Goal: Leave review/rating: Leave review/rating

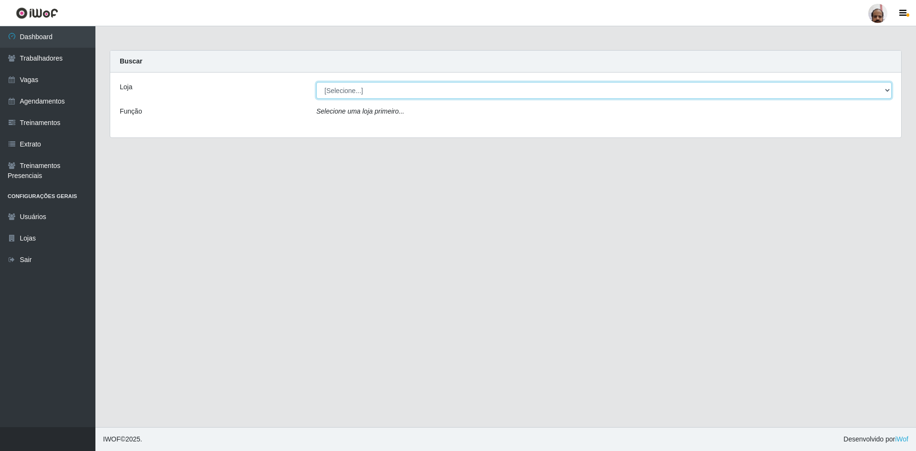
click at [889, 91] on select "[Selecione...] Mar Vermelho - Loja 05" at bounding box center [603, 90] width 575 height 17
select select "252"
click at [316, 82] on select "[Selecione...] Mar Vermelho - Loja 05" at bounding box center [603, 90] width 575 height 17
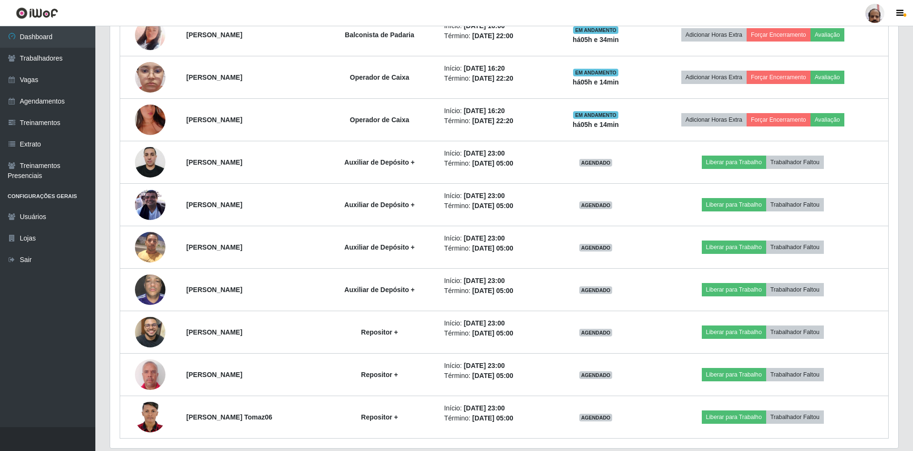
scroll to position [777, 0]
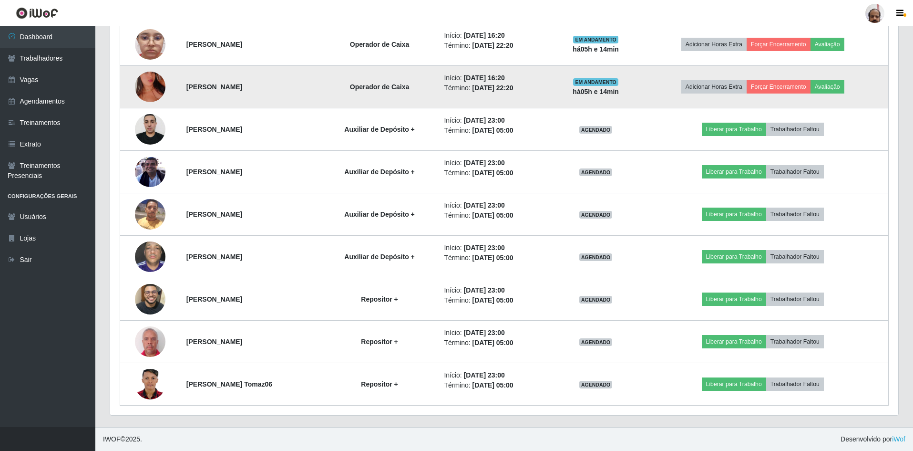
click at [150, 92] on img at bounding box center [150, 87] width 31 height 54
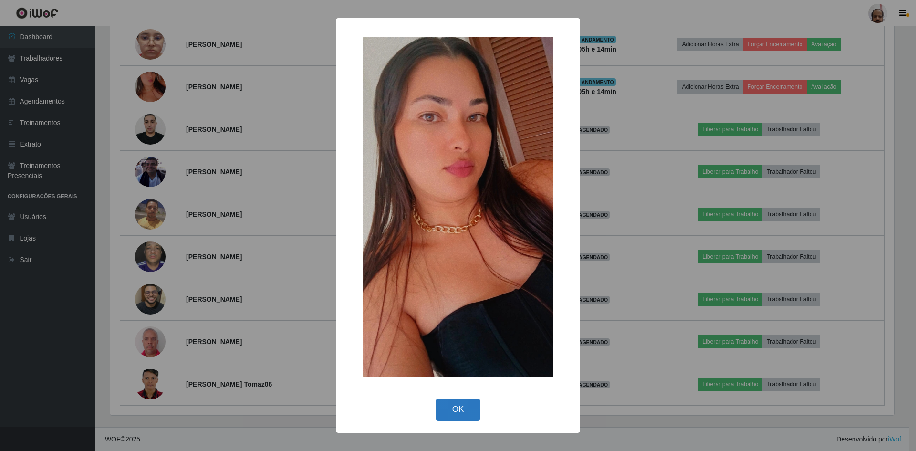
click at [474, 404] on button "OK" at bounding box center [458, 409] width 44 height 22
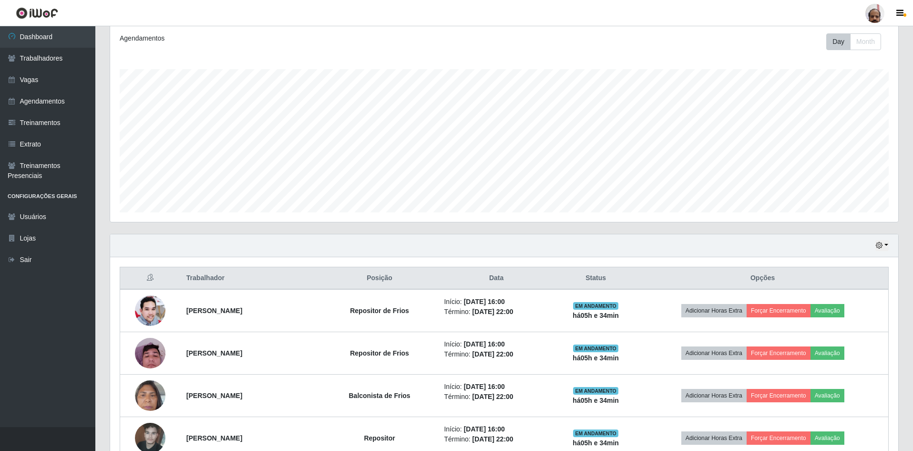
scroll to position [205, 0]
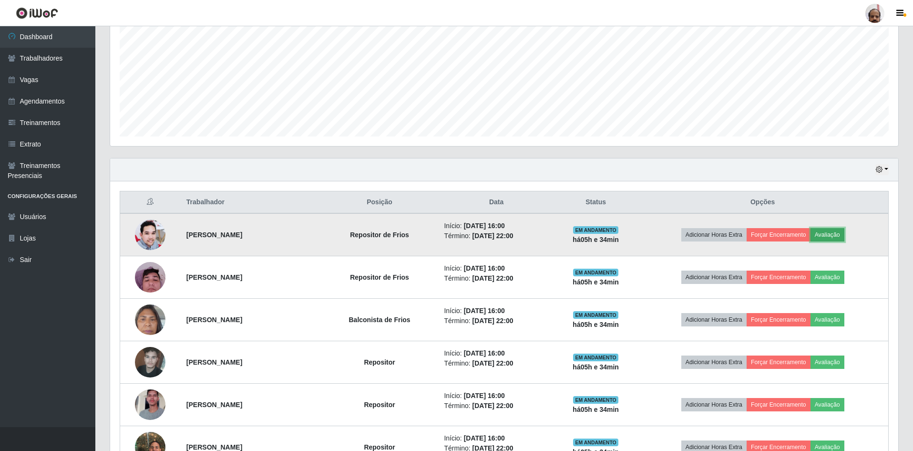
click at [840, 237] on button "Avaliação" at bounding box center [828, 234] width 34 height 13
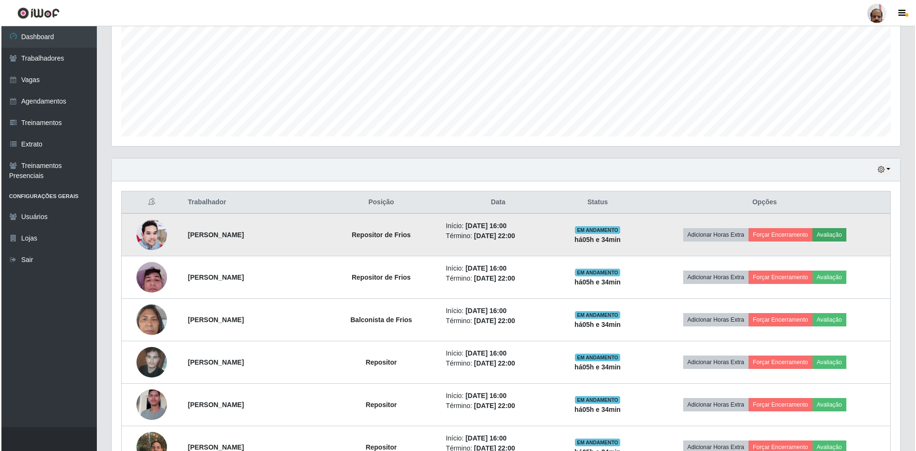
scroll to position [198, 784]
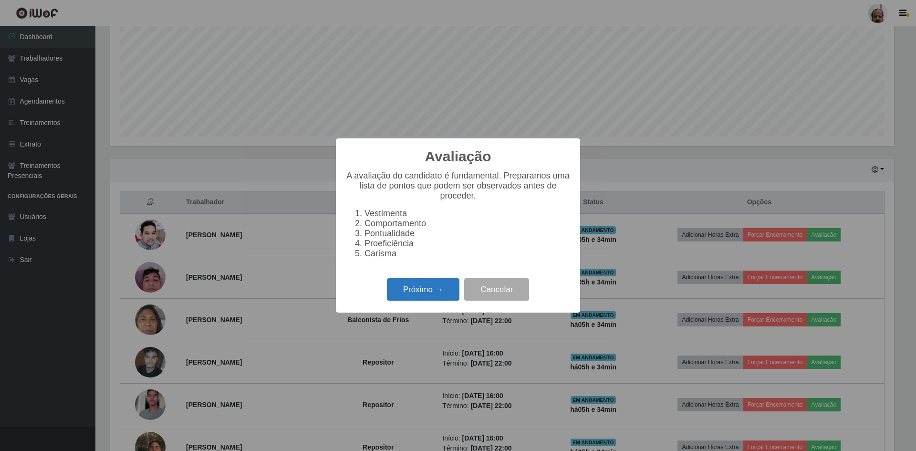
click at [417, 293] on button "Próximo →" at bounding box center [423, 289] width 72 height 22
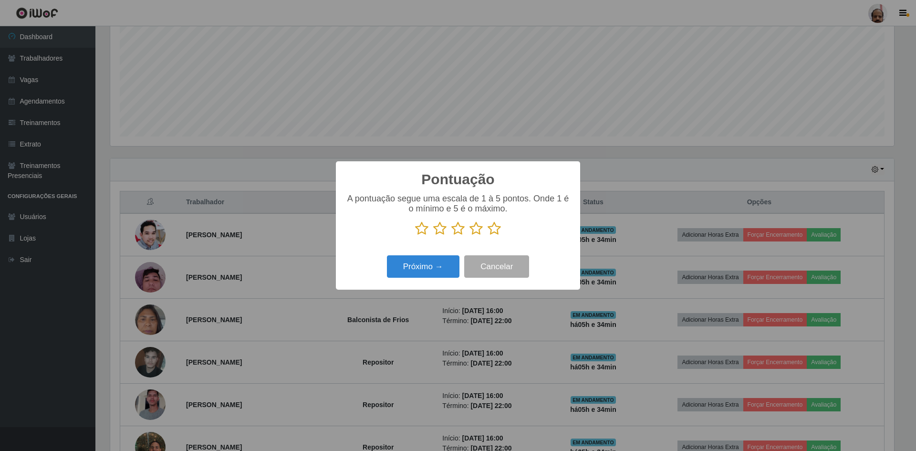
click at [495, 231] on icon at bounding box center [493, 228] width 13 height 14
click at [487, 236] on input "radio" at bounding box center [487, 236] width 0 height 0
click at [426, 264] on button "Próximo →" at bounding box center [423, 266] width 72 height 22
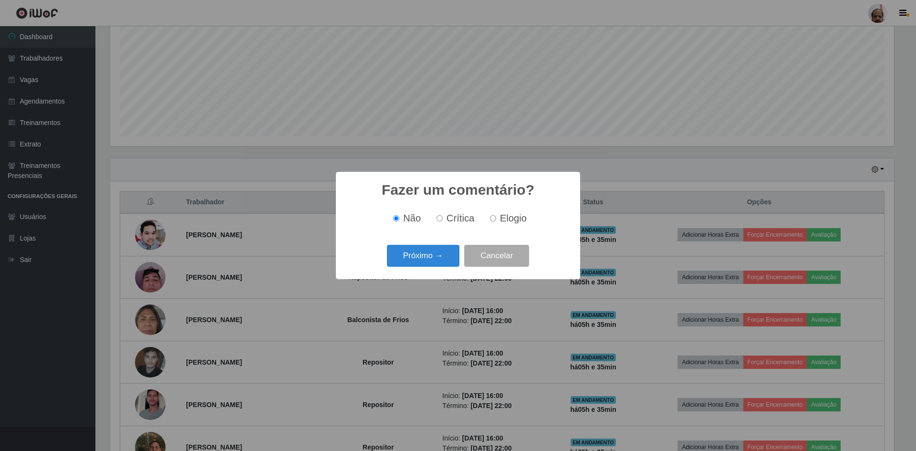
click at [497, 217] on label "Elogio" at bounding box center [506, 218] width 41 height 11
click at [496, 217] on input "Elogio" at bounding box center [493, 218] width 6 height 6
radio input "true"
click at [438, 248] on button "Próximo →" at bounding box center [423, 256] width 72 height 22
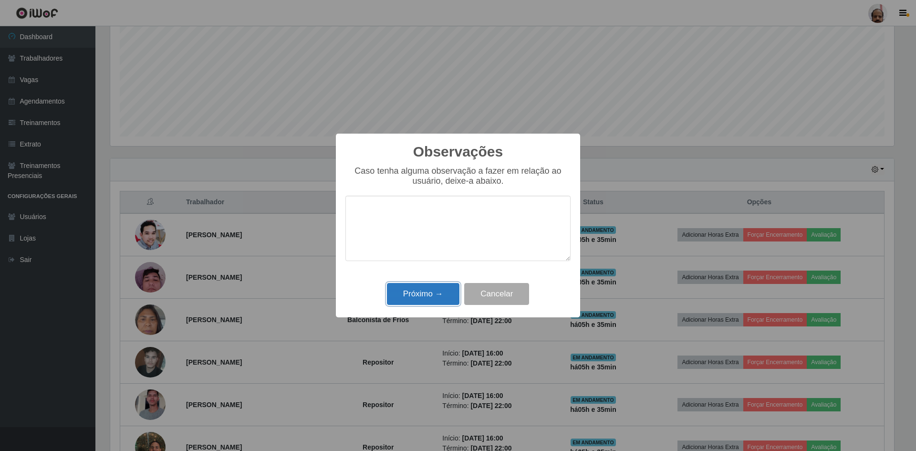
click at [433, 299] on button "Próximo →" at bounding box center [423, 294] width 72 height 22
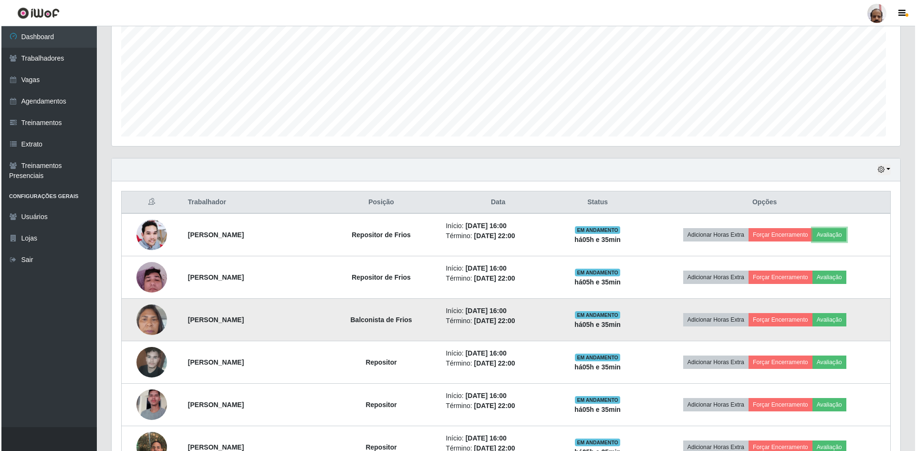
scroll to position [198, 788]
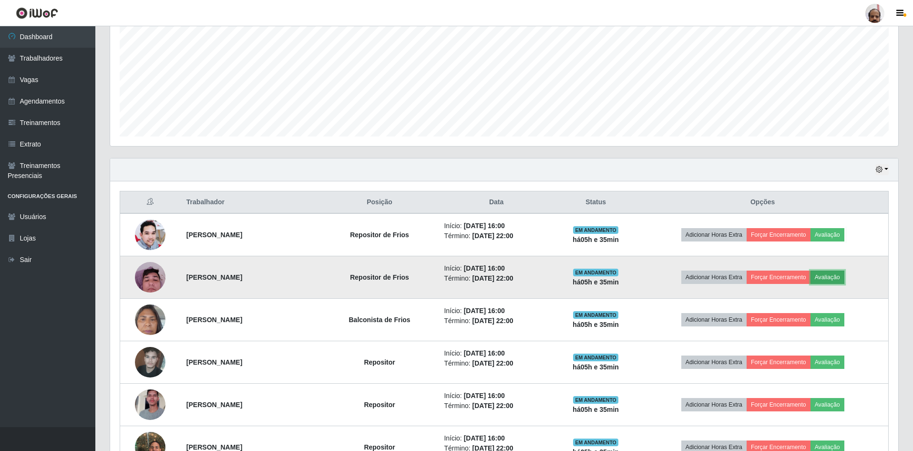
click at [841, 274] on button "Avaliação" at bounding box center [828, 276] width 34 height 13
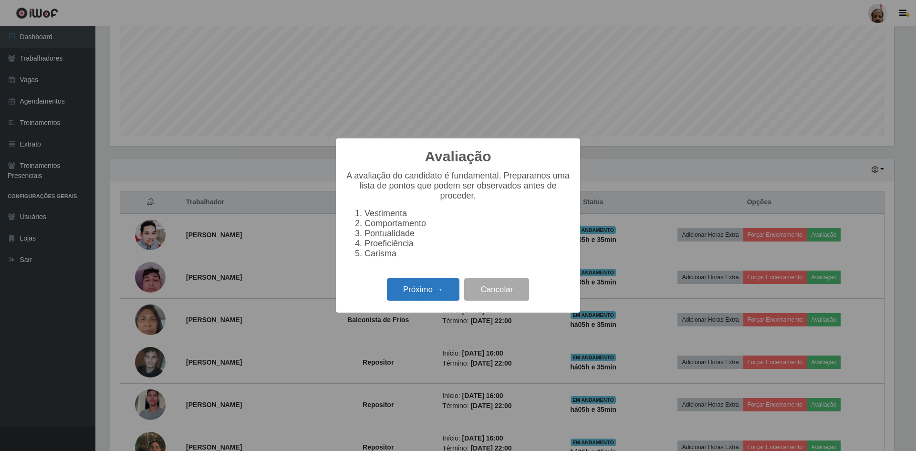
click at [433, 293] on button "Próximo →" at bounding box center [423, 289] width 72 height 22
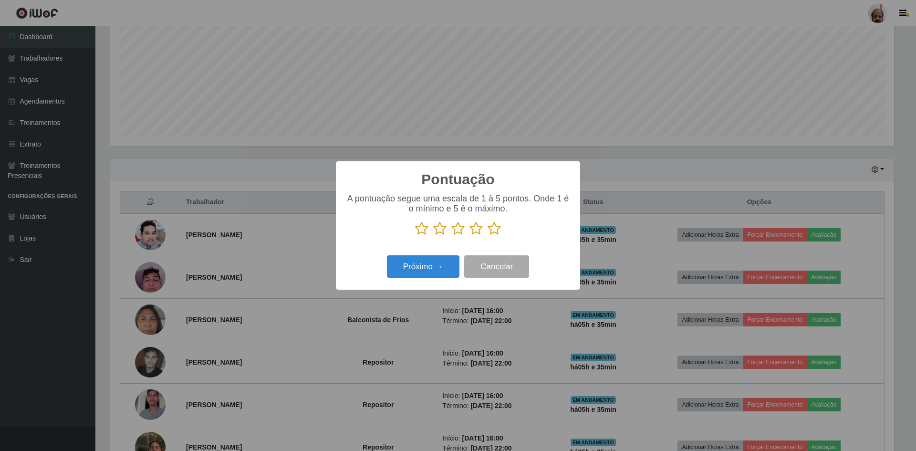
scroll to position [476696, 476111]
click at [491, 232] on icon at bounding box center [493, 228] width 13 height 14
click at [487, 236] on input "radio" at bounding box center [487, 236] width 0 height 0
click at [448, 265] on button "Próximo →" at bounding box center [423, 266] width 72 height 22
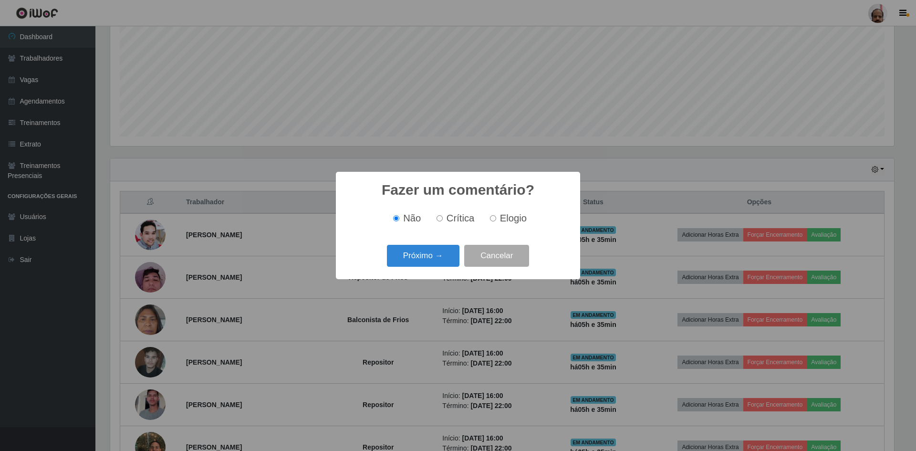
click at [525, 208] on div "Não Crítica Elogio" at bounding box center [457, 218] width 225 height 28
click at [507, 220] on span "Elogio" at bounding box center [513, 218] width 27 height 10
click at [496, 220] on input "Elogio" at bounding box center [493, 218] width 6 height 6
radio input "true"
click at [400, 259] on button "Próximo →" at bounding box center [423, 256] width 72 height 22
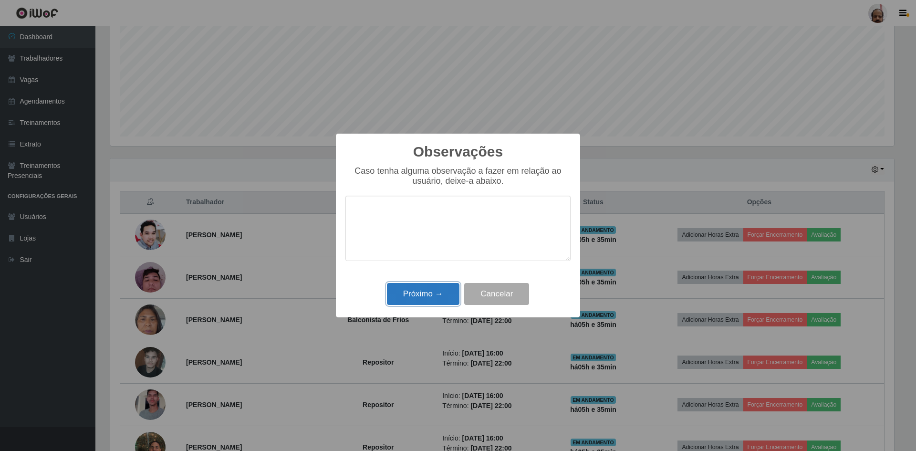
click at [410, 293] on button "Próximo →" at bounding box center [423, 294] width 72 height 22
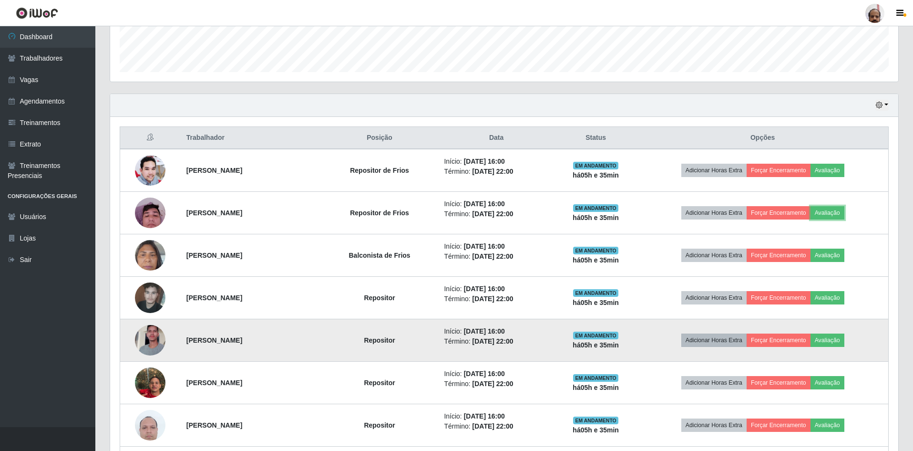
scroll to position [348, 0]
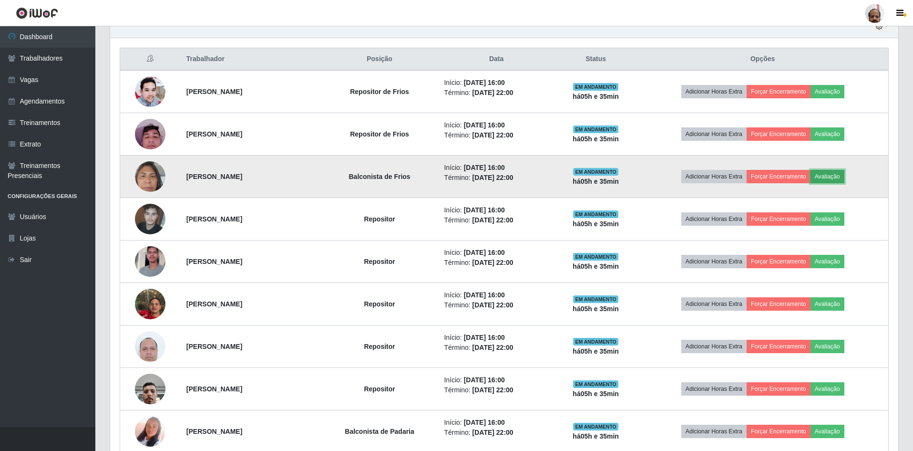
click at [837, 174] on button "Avaliação" at bounding box center [828, 176] width 34 height 13
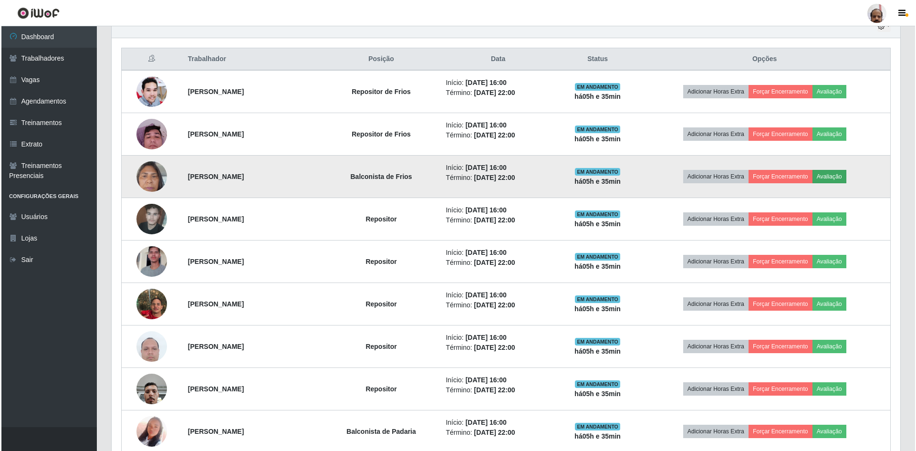
scroll to position [198, 784]
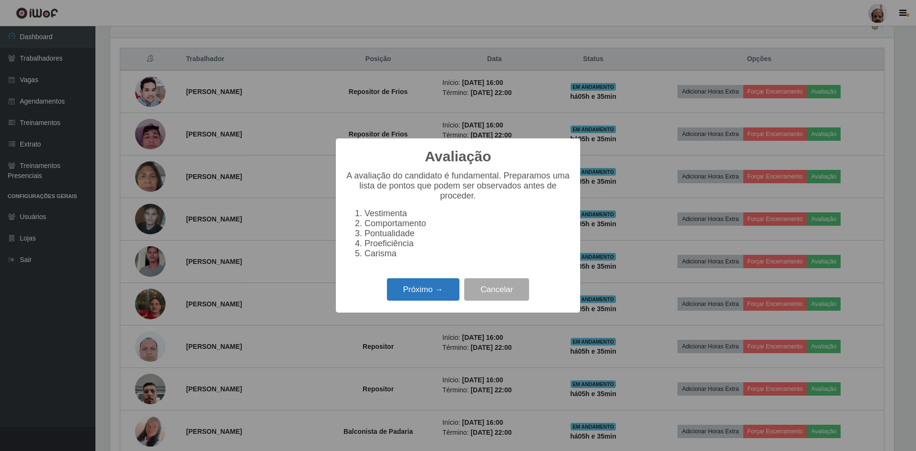
click at [436, 294] on button "Próximo →" at bounding box center [423, 289] width 72 height 22
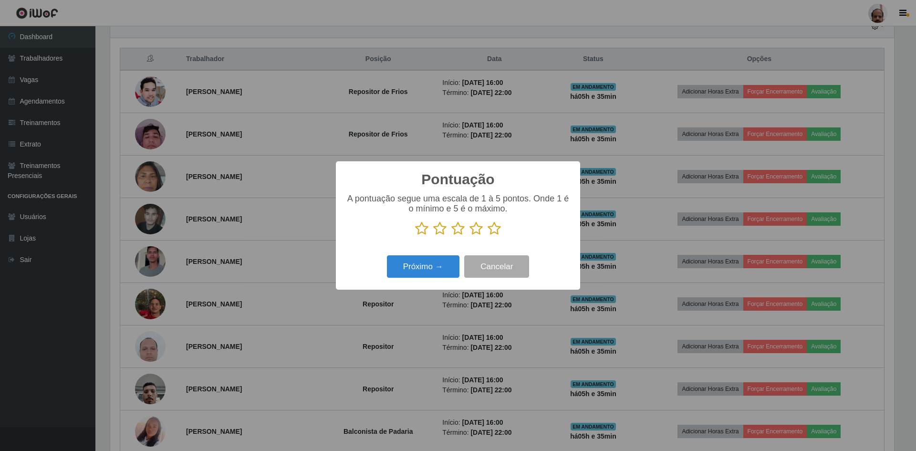
scroll to position [476696, 476111]
click at [491, 230] on icon at bounding box center [493, 228] width 13 height 14
click at [487, 236] on input "radio" at bounding box center [487, 236] width 0 height 0
drag, startPoint x: 431, startPoint y: 269, endPoint x: 437, endPoint y: 264, distance: 8.5
click at [437, 264] on button "Próximo →" at bounding box center [423, 266] width 72 height 22
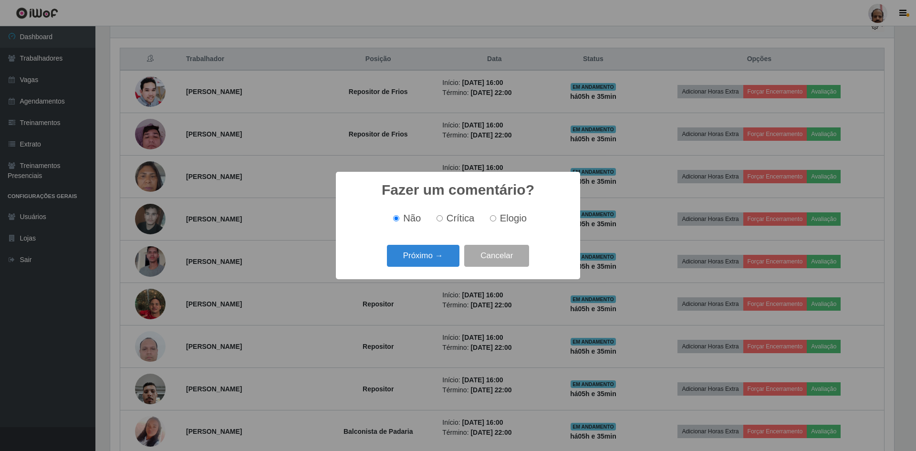
click at [508, 216] on span "Elogio" at bounding box center [513, 218] width 27 height 10
click at [496, 216] on input "Elogio" at bounding box center [493, 218] width 6 height 6
radio input "true"
click at [416, 262] on button "Próximo →" at bounding box center [423, 256] width 72 height 22
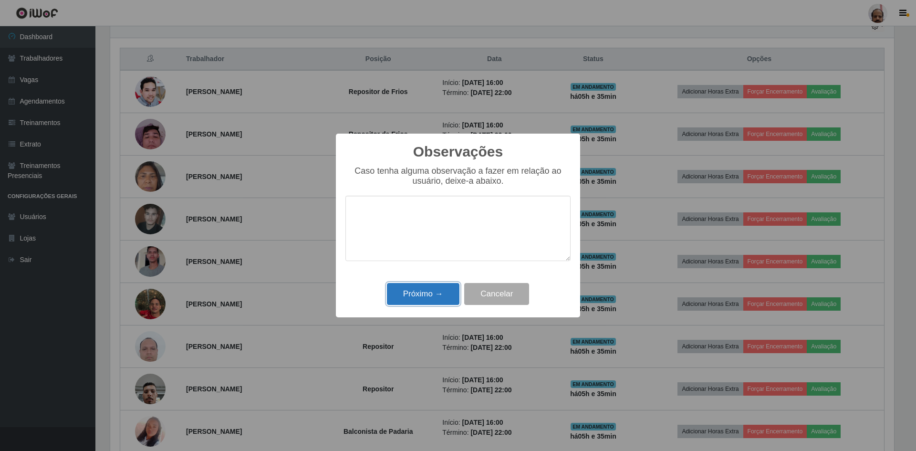
click at [420, 289] on button "Próximo →" at bounding box center [423, 294] width 72 height 22
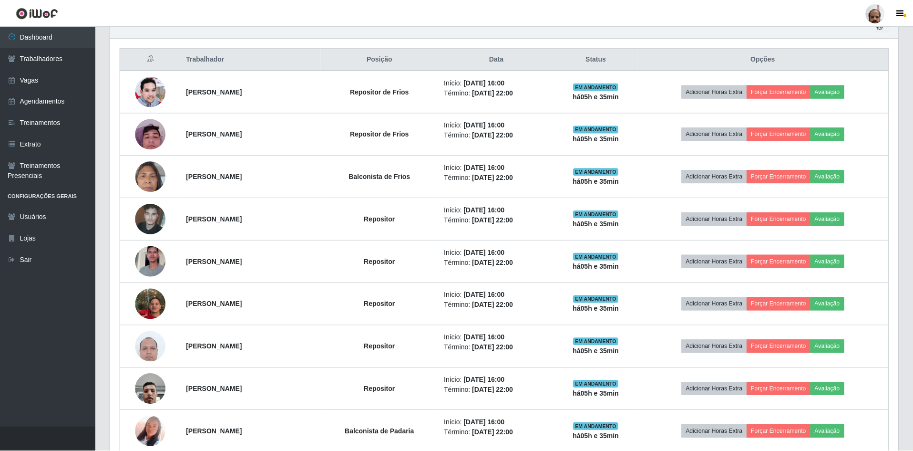
scroll to position [198, 788]
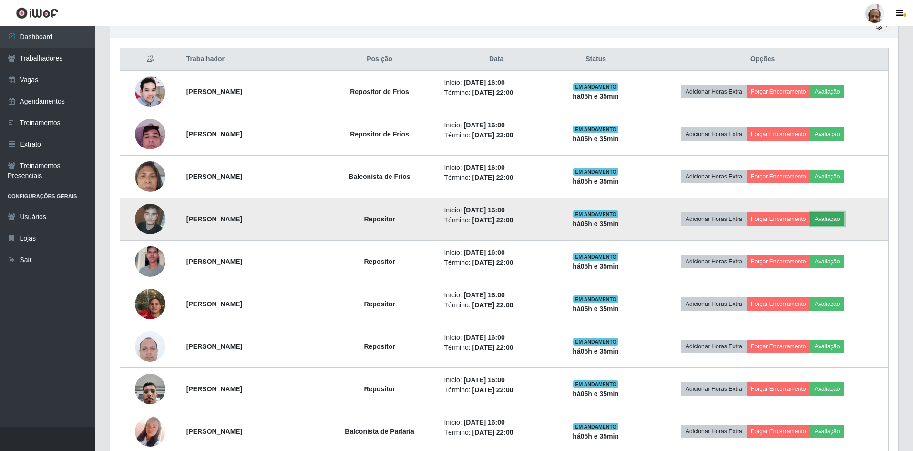
click at [834, 214] on button "Avaliação" at bounding box center [828, 218] width 34 height 13
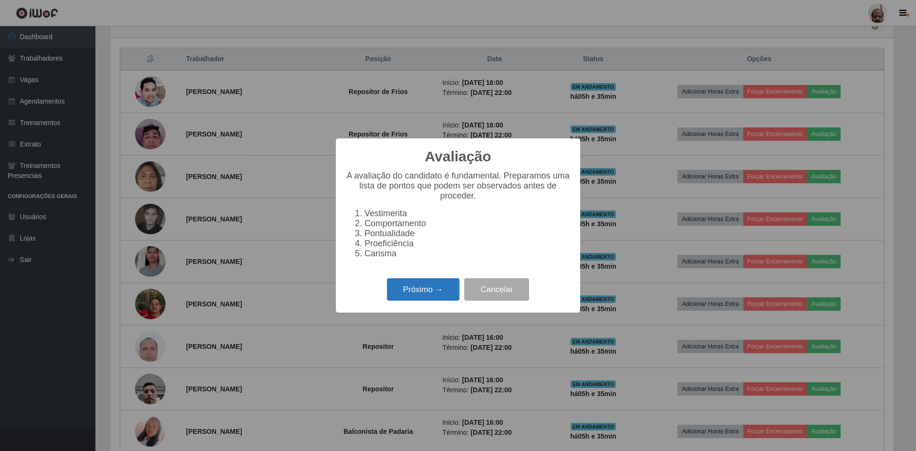
click at [421, 291] on button "Próximo →" at bounding box center [423, 289] width 72 height 22
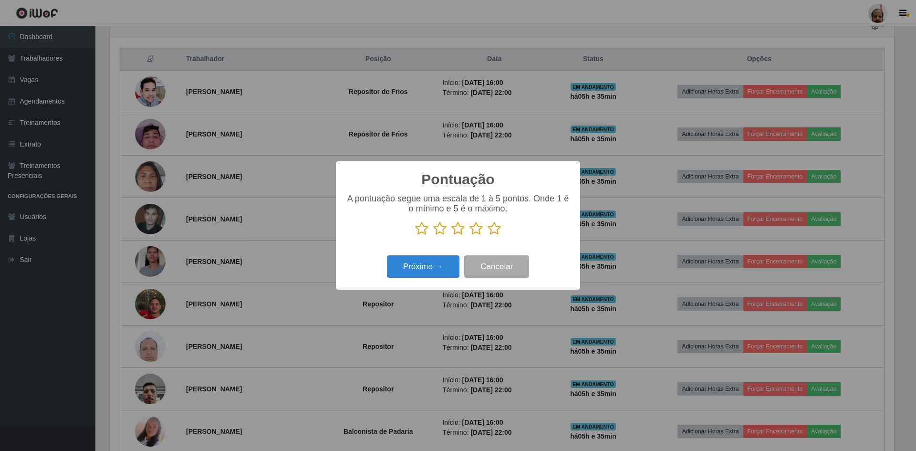
click at [492, 234] on icon at bounding box center [493, 228] width 13 height 14
click at [487, 236] on input "radio" at bounding box center [487, 236] width 0 height 0
click at [404, 268] on button "Próximo →" at bounding box center [423, 266] width 72 height 22
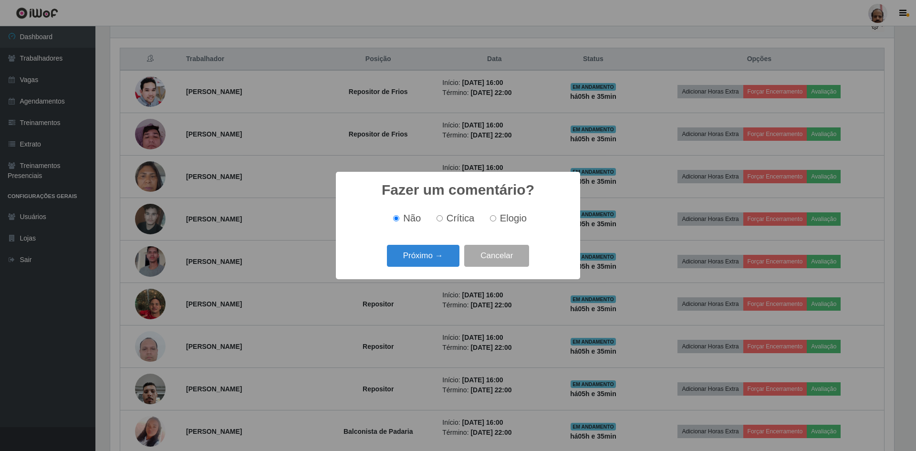
click at [507, 214] on span "Elogio" at bounding box center [513, 218] width 27 height 10
click at [496, 215] on input "Elogio" at bounding box center [493, 218] width 6 height 6
radio input "true"
click at [436, 264] on button "Próximo →" at bounding box center [423, 256] width 72 height 22
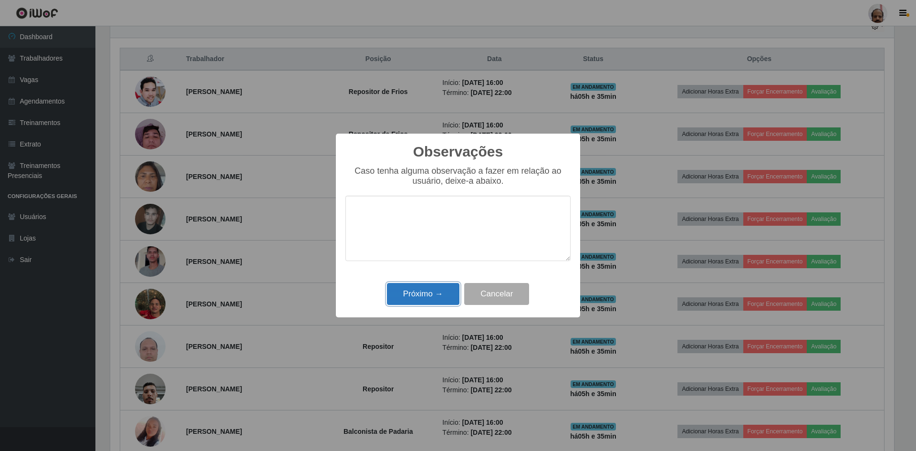
click at [430, 299] on button "Próximo →" at bounding box center [423, 294] width 72 height 22
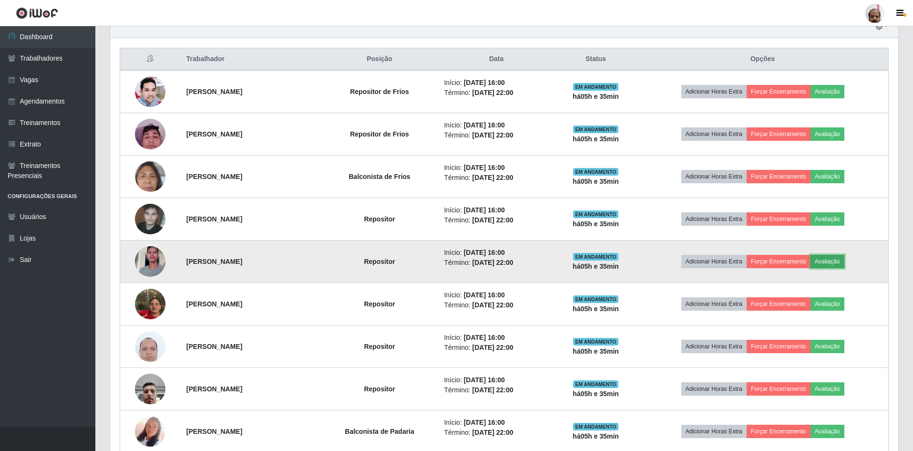
click at [842, 259] on button "Avaliação" at bounding box center [828, 261] width 34 height 13
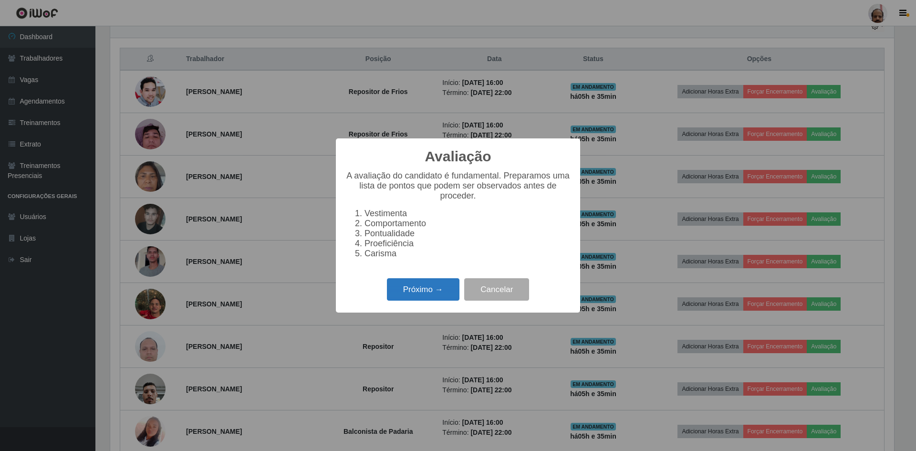
click at [436, 294] on button "Próximo →" at bounding box center [423, 289] width 72 height 22
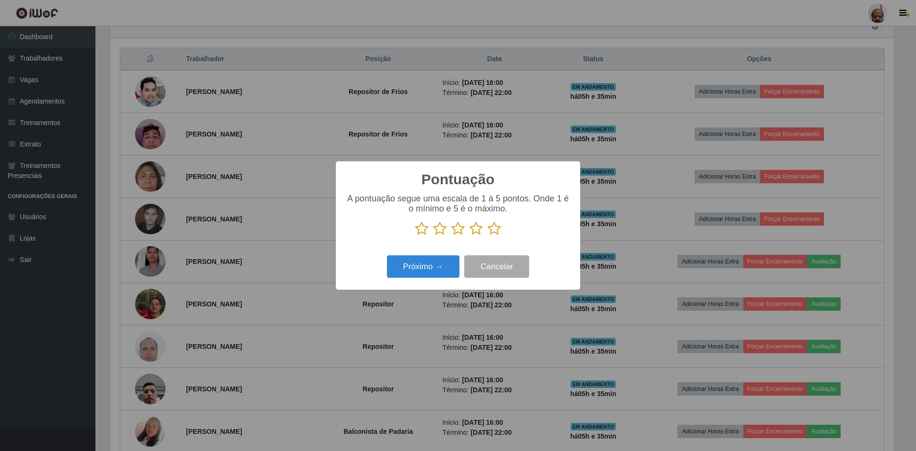
click at [504, 226] on p at bounding box center [457, 228] width 225 height 14
drag, startPoint x: 499, startPoint y: 227, endPoint x: 490, endPoint y: 233, distance: 10.7
click at [497, 228] on icon at bounding box center [493, 228] width 13 height 14
click at [487, 236] on input "radio" at bounding box center [487, 236] width 0 height 0
drag, startPoint x: 429, startPoint y: 267, endPoint x: 435, endPoint y: 262, distance: 8.2
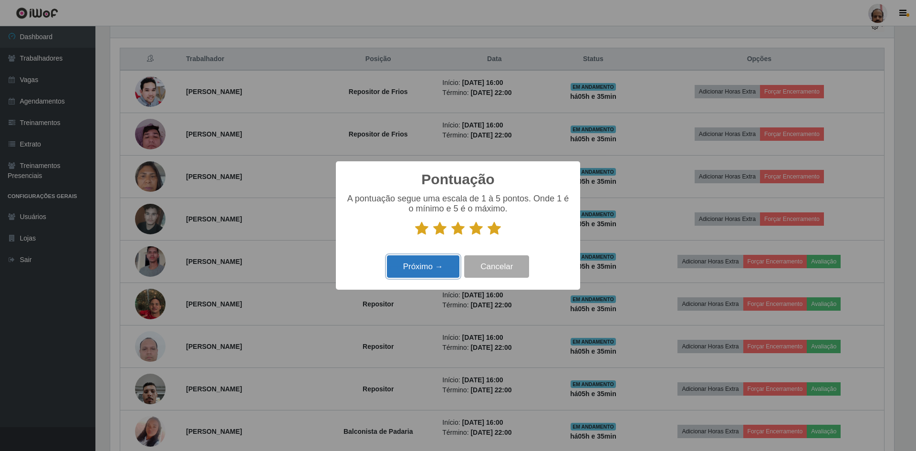
click at [435, 262] on button "Próximo →" at bounding box center [423, 266] width 72 height 22
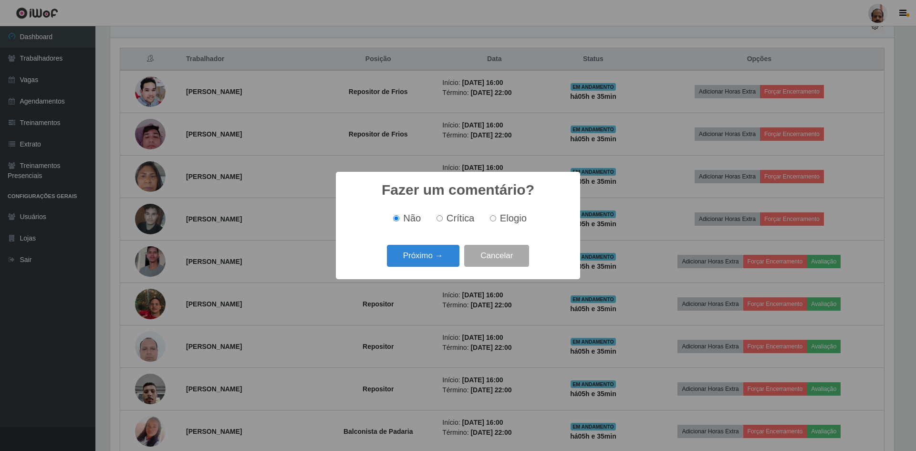
click at [497, 213] on label "Elogio" at bounding box center [506, 218] width 41 height 11
click at [496, 215] on input "Elogio" at bounding box center [493, 218] width 6 height 6
radio input "true"
click at [413, 255] on button "Próximo →" at bounding box center [423, 256] width 72 height 22
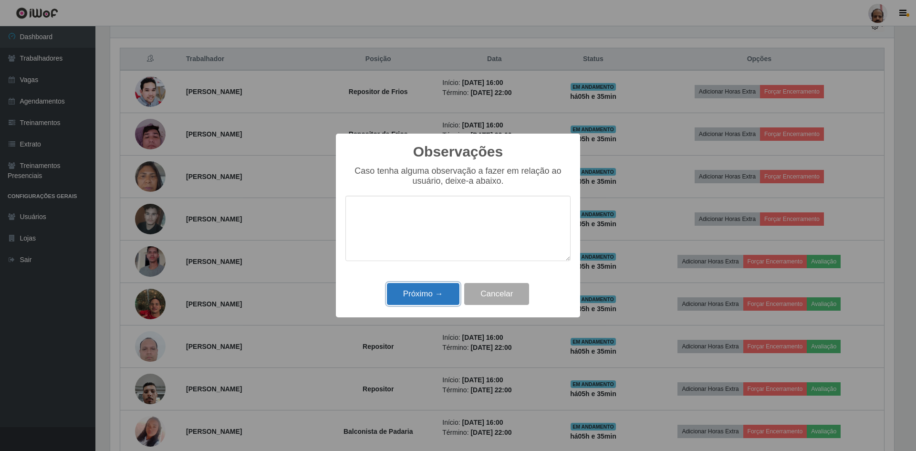
click at [419, 292] on button "Próximo →" at bounding box center [423, 294] width 72 height 22
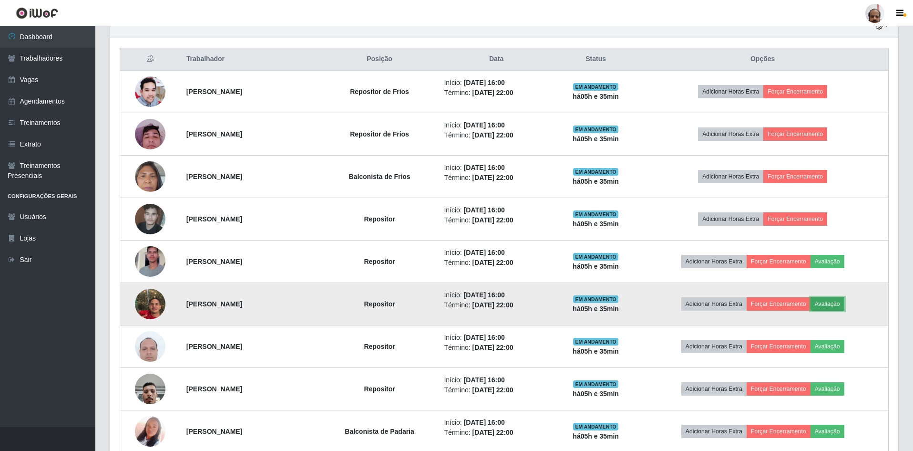
click at [833, 303] on button "Avaliação" at bounding box center [828, 303] width 34 height 13
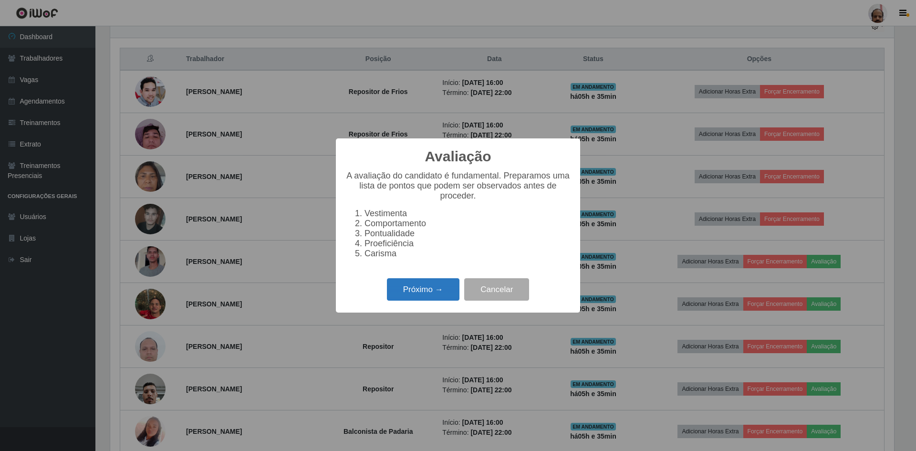
click at [441, 298] on button "Próximo →" at bounding box center [423, 289] width 72 height 22
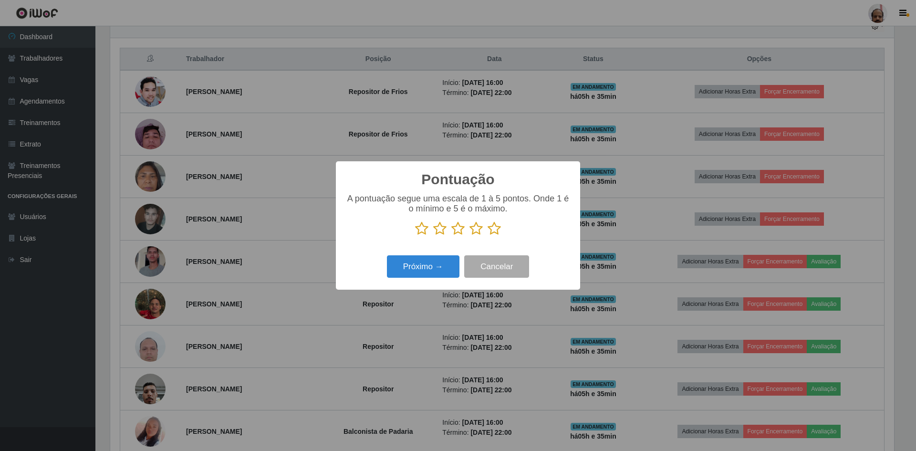
click at [497, 233] on icon at bounding box center [493, 228] width 13 height 14
click at [487, 236] on input "radio" at bounding box center [487, 236] width 0 height 0
click at [426, 265] on button "Próximo →" at bounding box center [423, 266] width 72 height 22
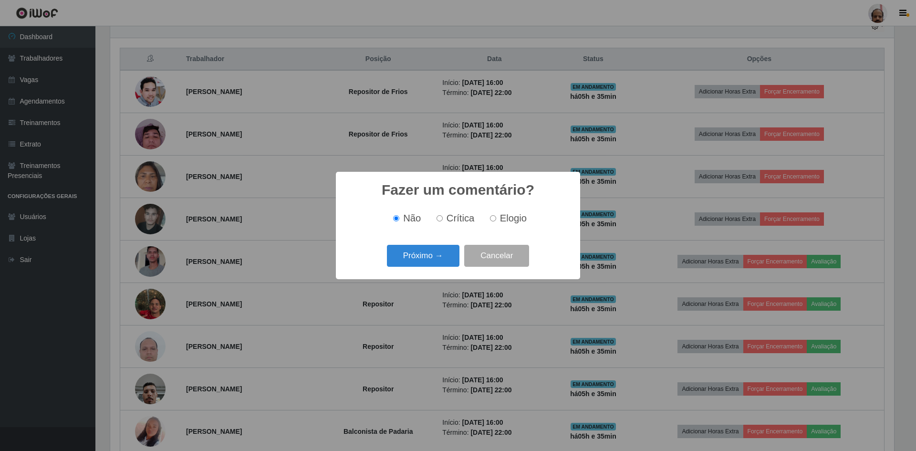
click at [501, 215] on span "Elogio" at bounding box center [513, 218] width 27 height 10
click at [496, 215] on input "Elogio" at bounding box center [493, 218] width 6 height 6
radio input "true"
click at [426, 262] on button "Próximo →" at bounding box center [423, 256] width 72 height 22
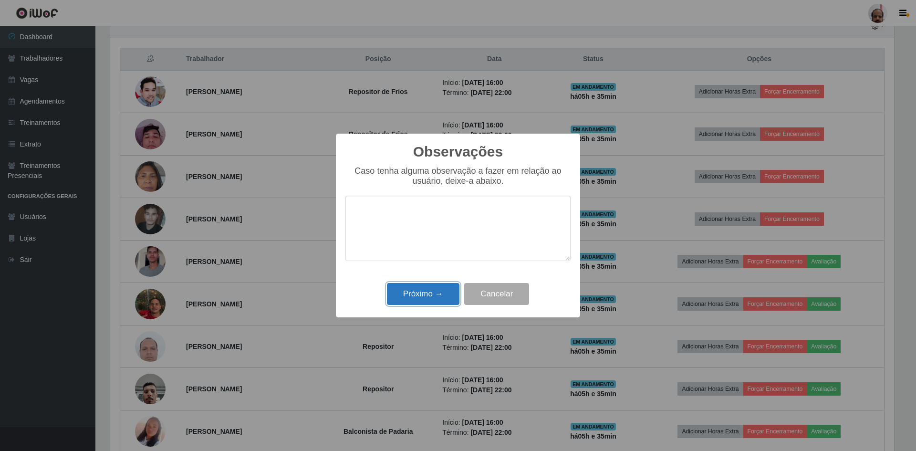
click at [427, 294] on button "Próximo →" at bounding box center [423, 294] width 72 height 22
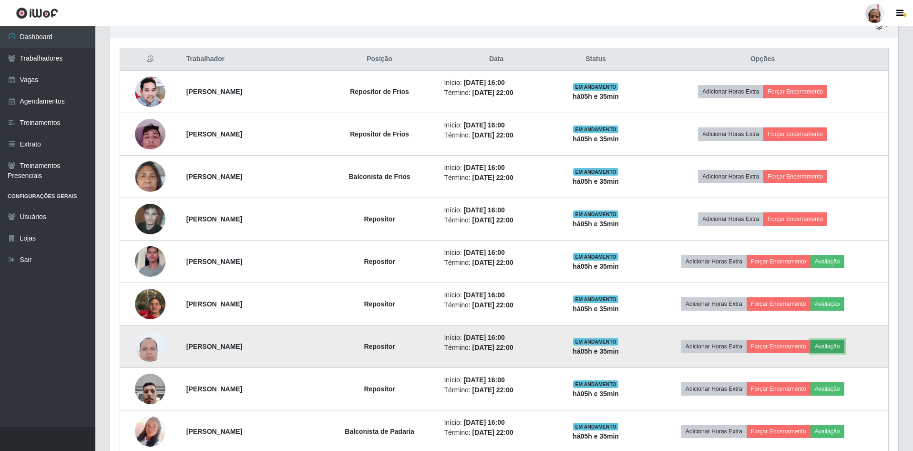
click at [838, 344] on button "Avaliação" at bounding box center [828, 346] width 34 height 13
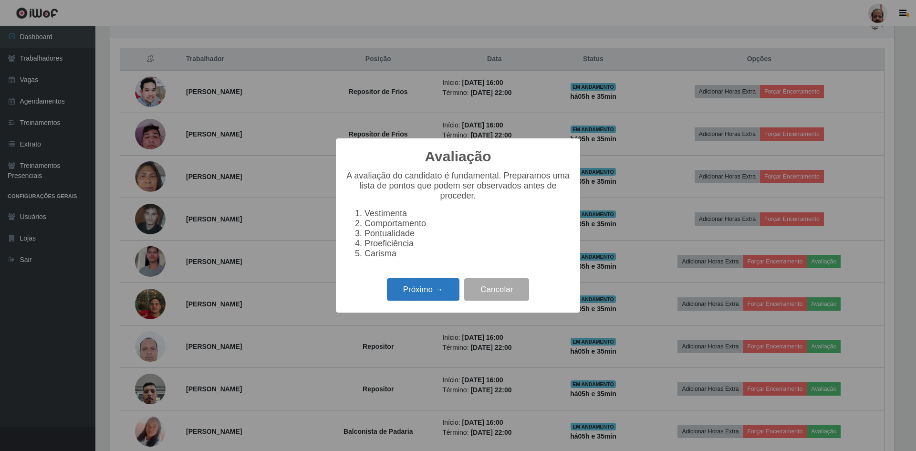
click at [418, 300] on button "Próximo →" at bounding box center [423, 289] width 72 height 22
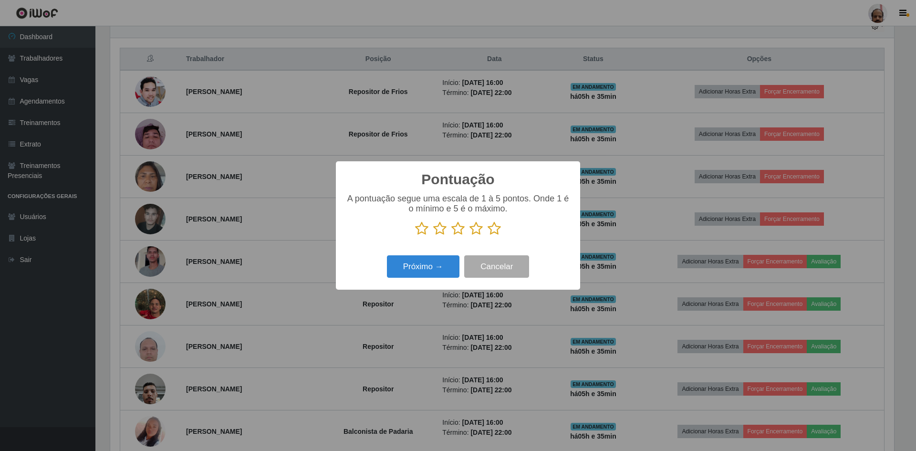
click at [489, 229] on icon at bounding box center [493, 228] width 13 height 14
click at [487, 236] on input "radio" at bounding box center [487, 236] width 0 height 0
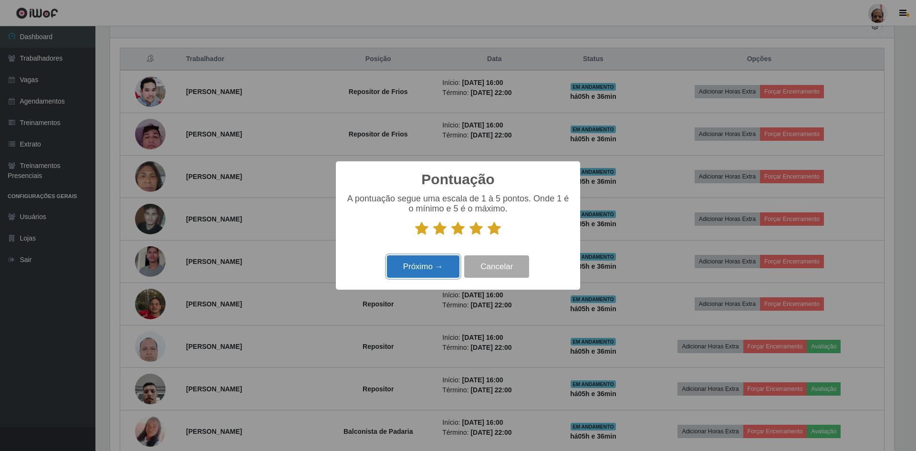
click at [428, 263] on button "Próximo →" at bounding box center [423, 266] width 72 height 22
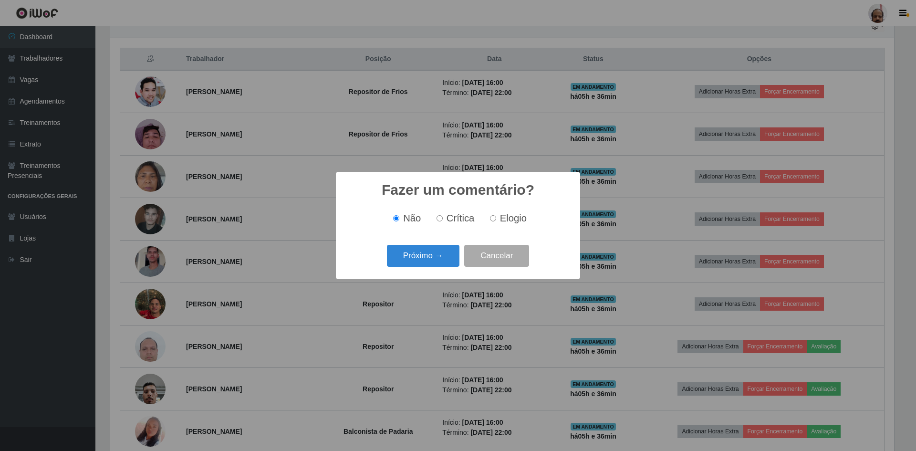
click at [525, 214] on span "Elogio" at bounding box center [513, 218] width 27 height 10
click at [496, 215] on input "Elogio" at bounding box center [493, 218] width 6 height 6
radio input "true"
click at [430, 253] on button "Próximo →" at bounding box center [423, 256] width 72 height 22
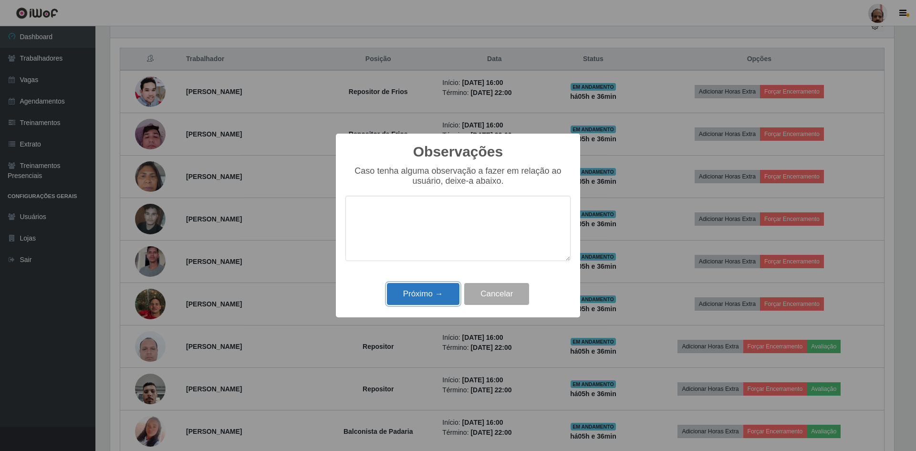
click at [429, 299] on button "Próximo →" at bounding box center [423, 294] width 72 height 22
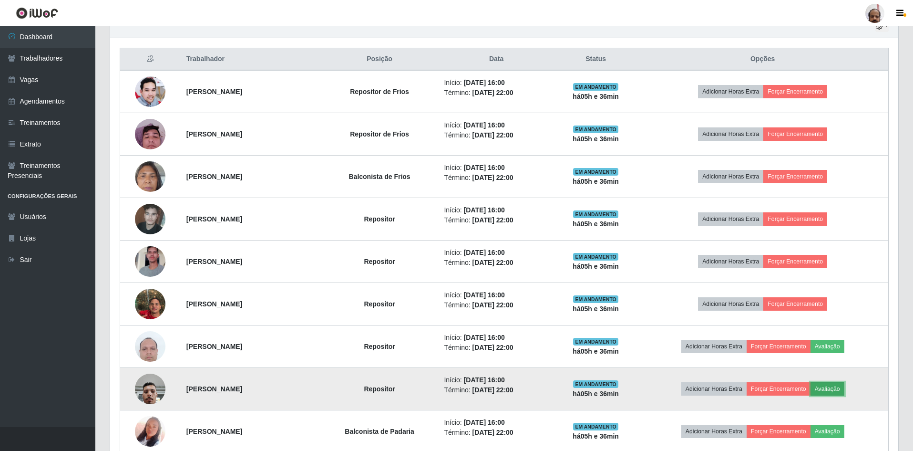
click at [841, 390] on button "Avaliação" at bounding box center [828, 388] width 34 height 13
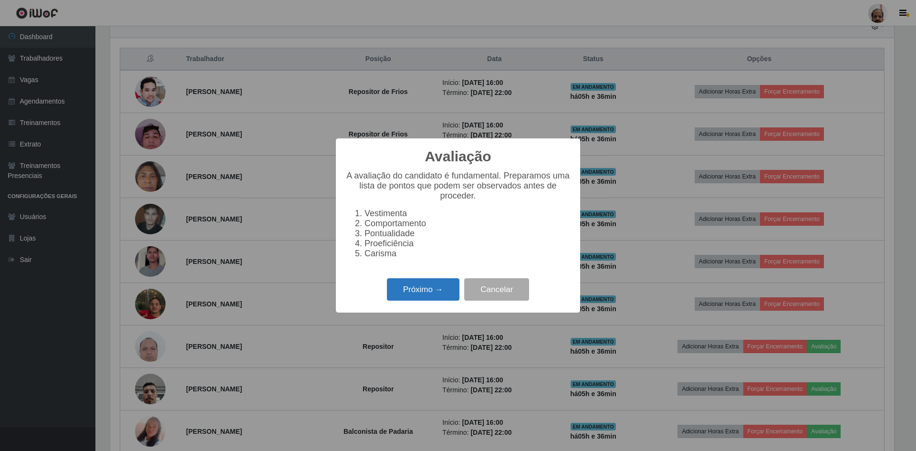
click at [402, 286] on button "Próximo →" at bounding box center [423, 289] width 72 height 22
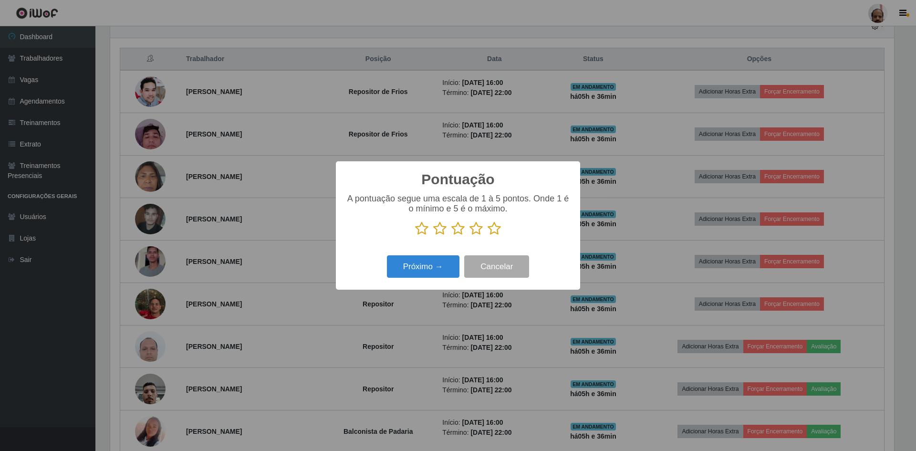
click at [489, 232] on icon at bounding box center [493, 228] width 13 height 14
click at [487, 236] on input "radio" at bounding box center [487, 236] width 0 height 0
click at [427, 265] on button "Próximo →" at bounding box center [423, 266] width 72 height 22
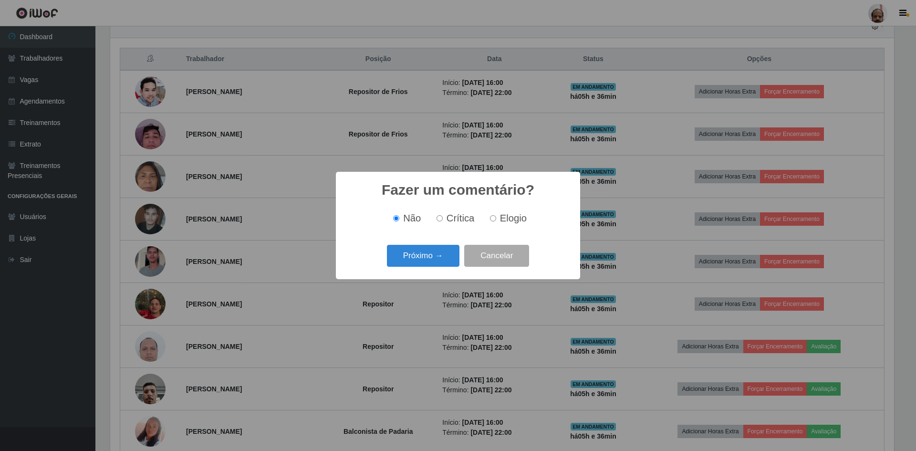
click at [509, 216] on span "Elogio" at bounding box center [513, 218] width 27 height 10
click at [496, 216] on input "Elogio" at bounding box center [493, 218] width 6 height 6
radio input "true"
click at [401, 258] on button "Próximo →" at bounding box center [423, 256] width 72 height 22
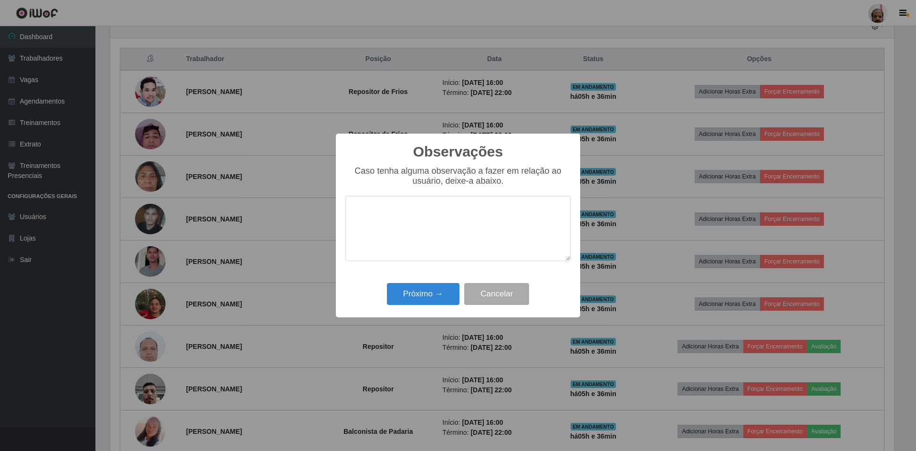
click at [412, 307] on div "Próximo → Cancelar" at bounding box center [457, 293] width 225 height 27
click at [418, 288] on button "Próximo →" at bounding box center [423, 294] width 72 height 22
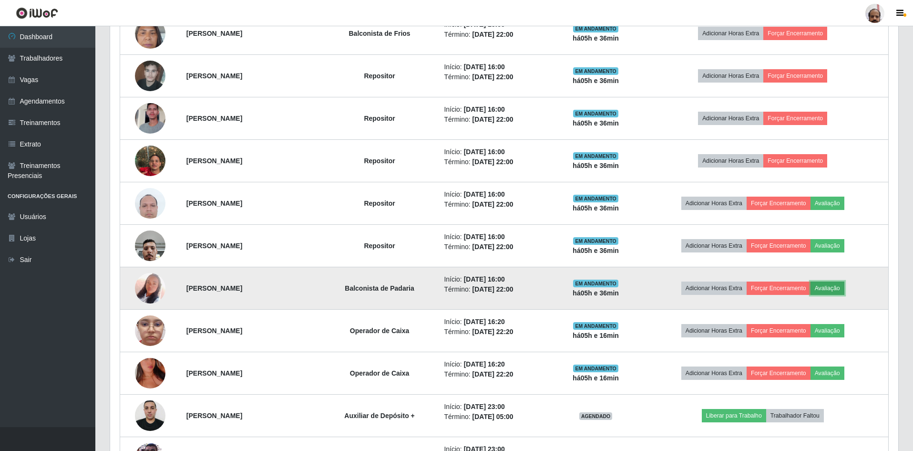
click at [837, 288] on button "Avaliação" at bounding box center [828, 287] width 34 height 13
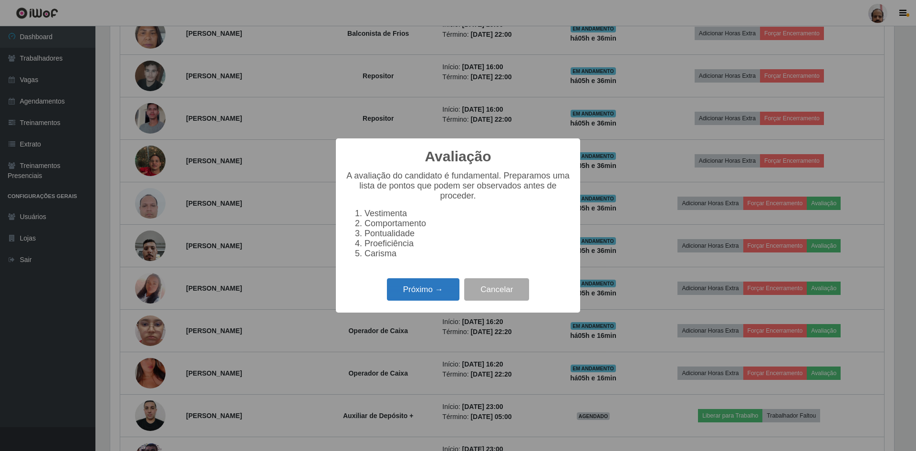
click at [436, 297] on button "Próximo →" at bounding box center [423, 289] width 72 height 22
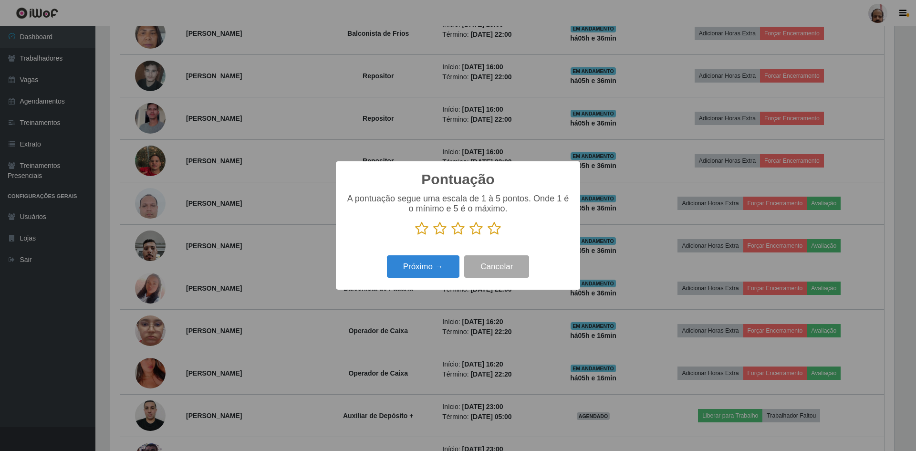
click at [493, 229] on icon at bounding box center [493, 228] width 13 height 14
click at [487, 236] on input "radio" at bounding box center [487, 236] width 0 height 0
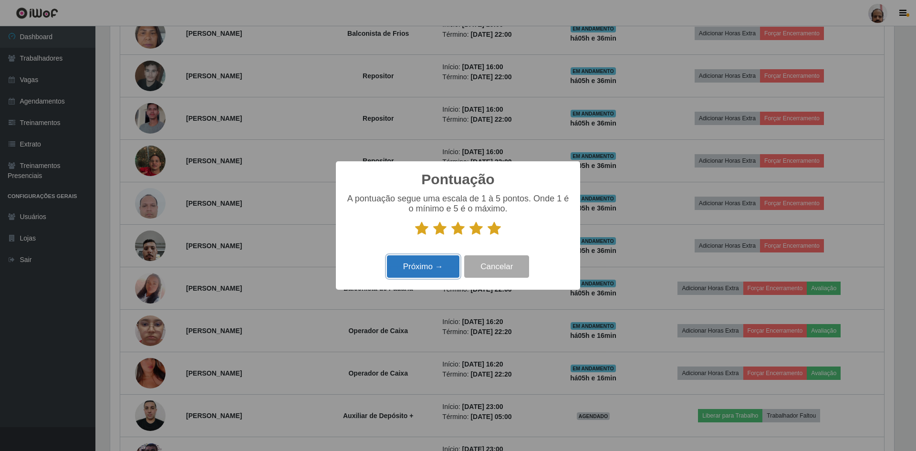
click at [442, 266] on button "Próximo →" at bounding box center [423, 266] width 72 height 22
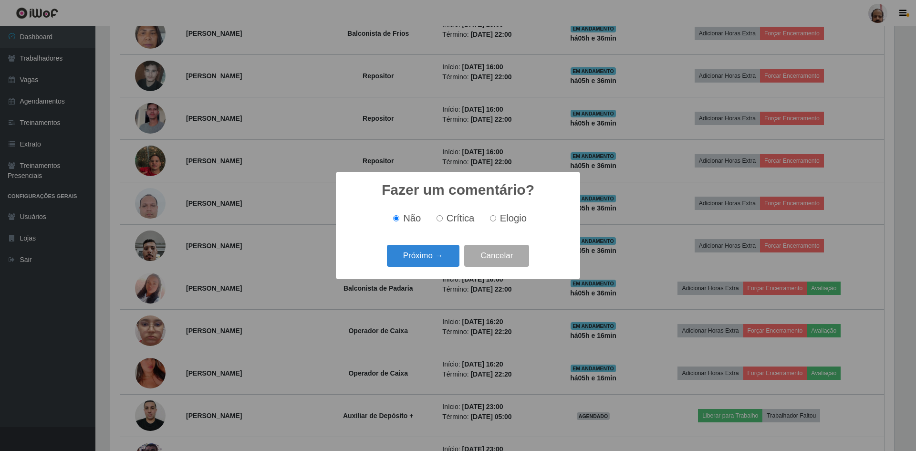
scroll to position [476696, 476111]
click at [495, 215] on label "Elogio" at bounding box center [506, 218] width 41 height 11
click at [495, 215] on input "Elogio" at bounding box center [493, 218] width 6 height 6
radio input "true"
click at [438, 256] on button "Próximo →" at bounding box center [423, 256] width 72 height 22
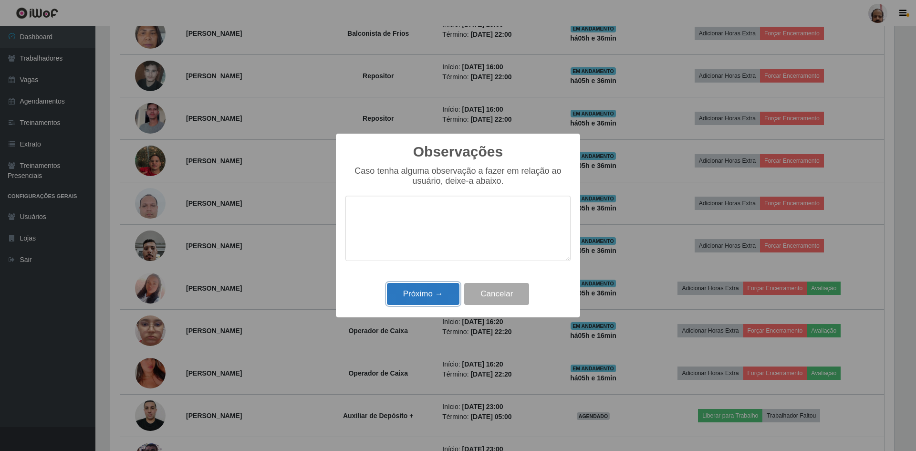
click at [433, 289] on button "Próximo →" at bounding box center [423, 294] width 72 height 22
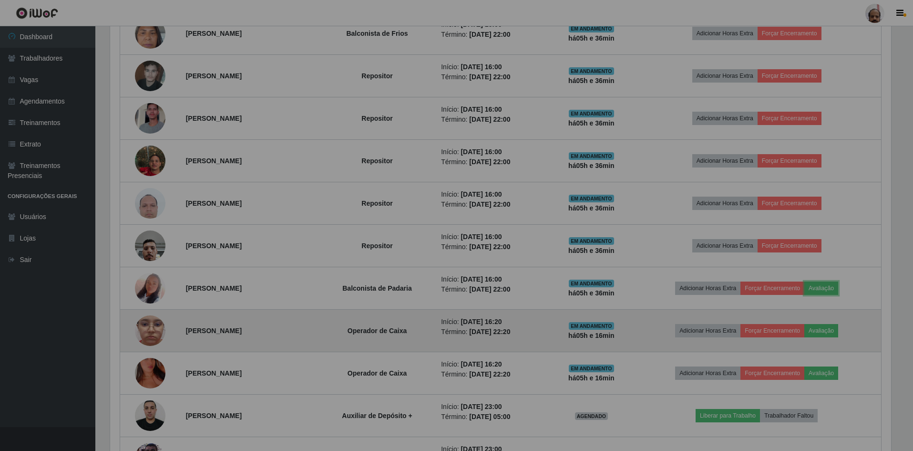
scroll to position [198, 788]
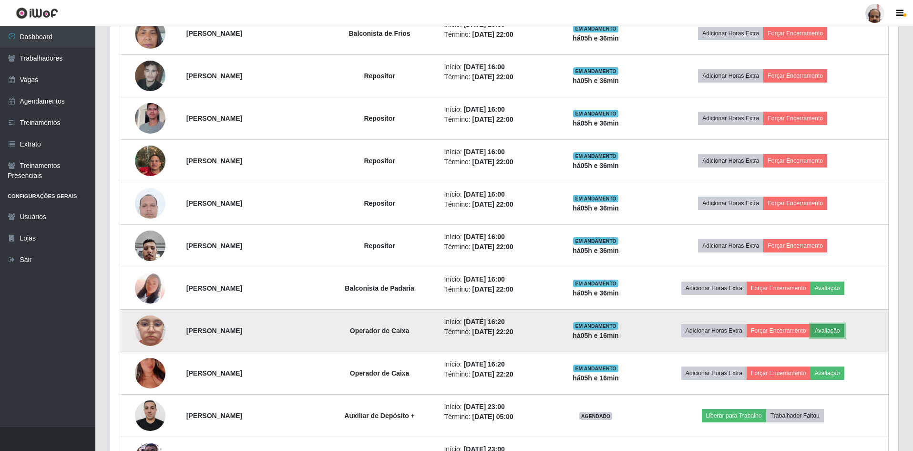
click at [824, 330] on button "Avaliação" at bounding box center [828, 330] width 34 height 13
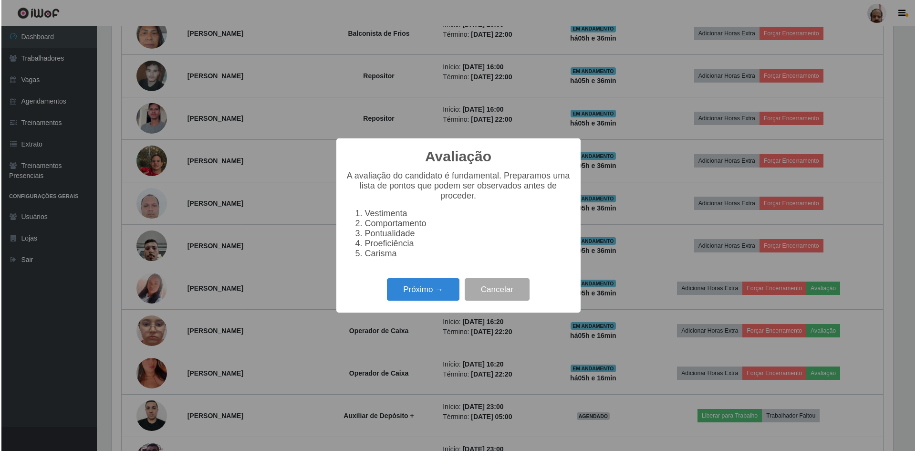
scroll to position [198, 784]
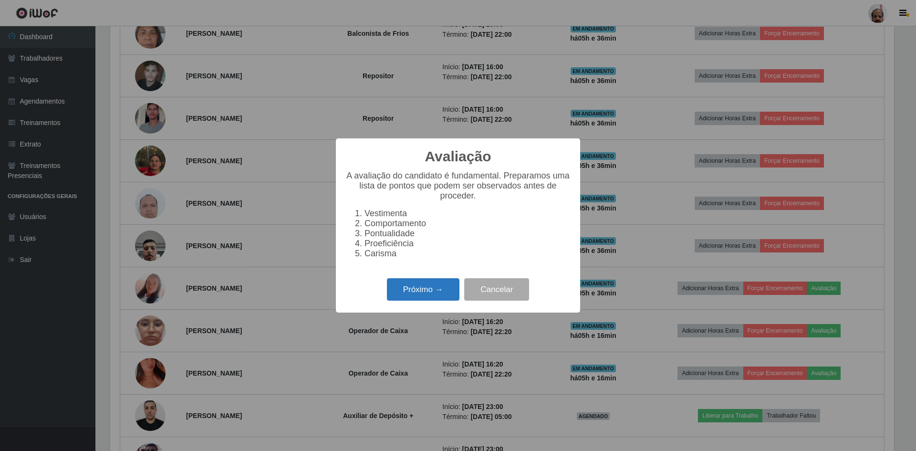
click at [423, 296] on button "Próximo →" at bounding box center [423, 289] width 72 height 22
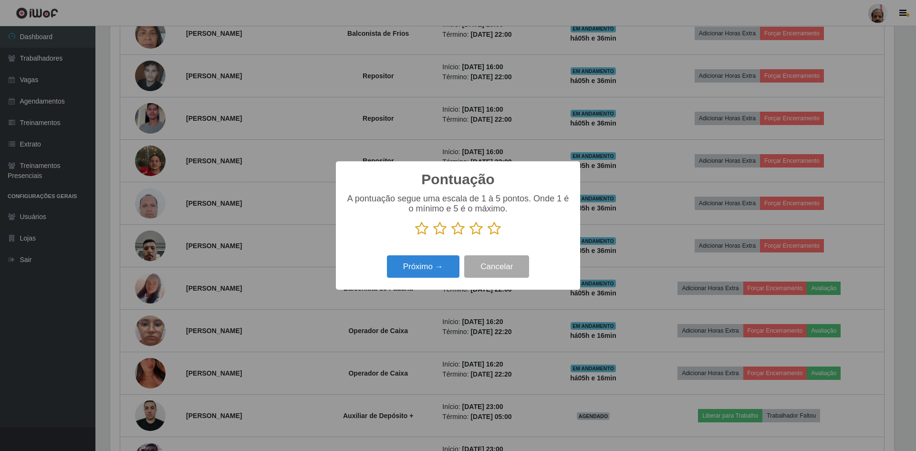
scroll to position [476696, 476111]
click at [496, 226] on icon at bounding box center [493, 228] width 13 height 14
click at [487, 236] on input "radio" at bounding box center [487, 236] width 0 height 0
click at [446, 266] on button "Próximo →" at bounding box center [423, 266] width 72 height 22
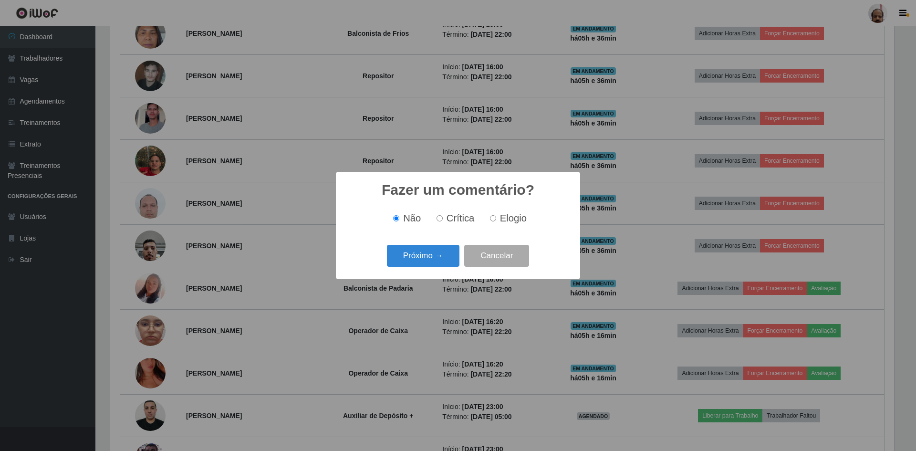
click at [491, 219] on input "Elogio" at bounding box center [493, 218] width 6 height 6
radio input "true"
click at [434, 263] on button "Próximo →" at bounding box center [423, 256] width 72 height 22
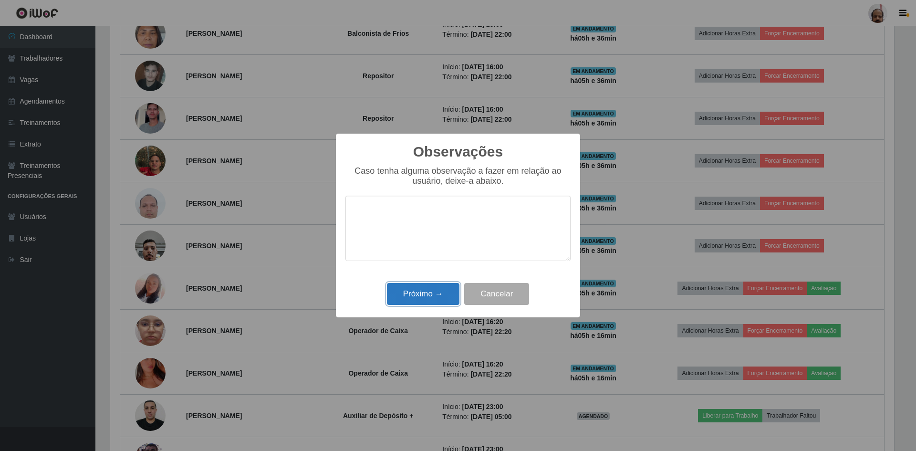
click at [425, 294] on button "Próximo →" at bounding box center [423, 294] width 72 height 22
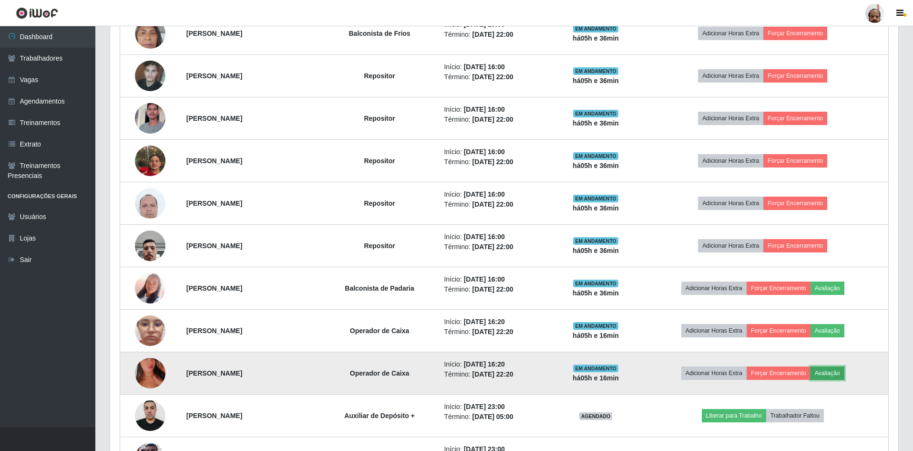
click at [841, 372] on button "Avaliação" at bounding box center [828, 372] width 34 height 13
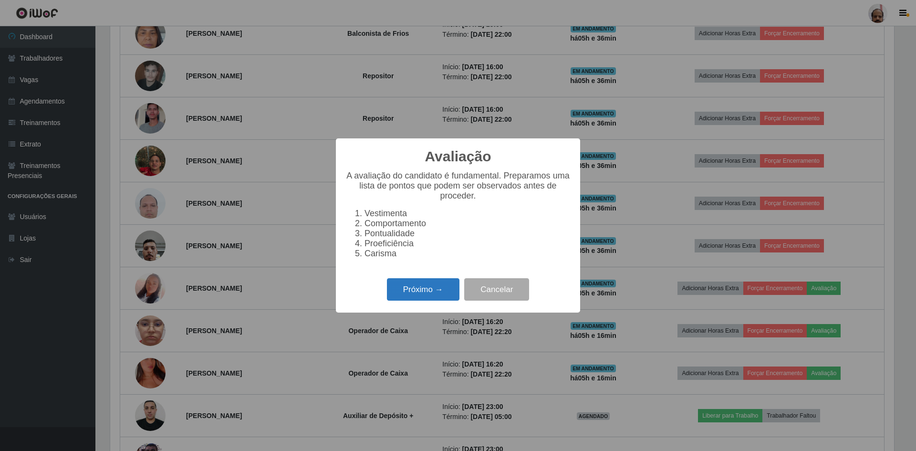
click at [426, 300] on button "Próximo →" at bounding box center [423, 289] width 72 height 22
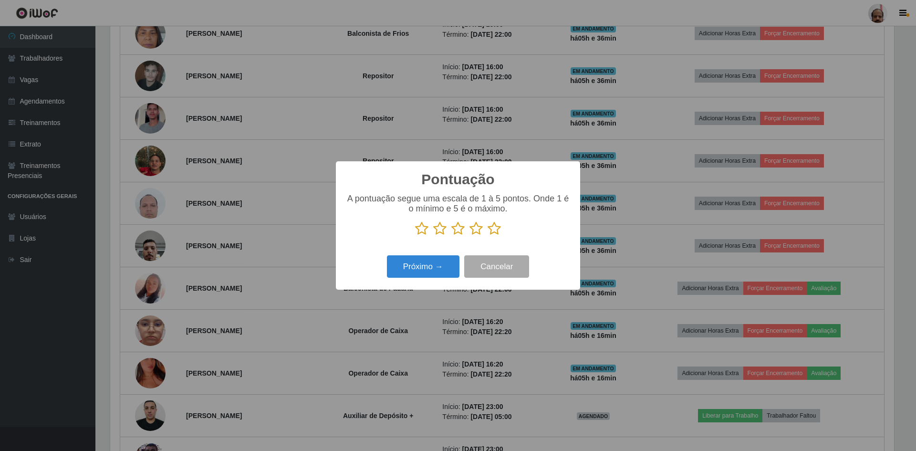
click at [494, 231] on icon at bounding box center [493, 228] width 13 height 14
click at [487, 236] on input "radio" at bounding box center [487, 236] width 0 height 0
click at [417, 269] on button "Próximo →" at bounding box center [423, 266] width 72 height 22
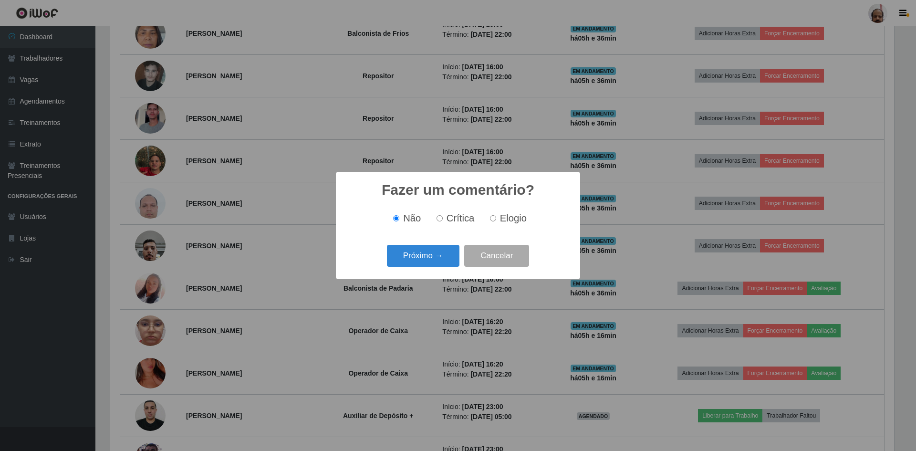
click at [502, 220] on span "Elogio" at bounding box center [513, 218] width 27 height 10
click at [496, 220] on input "Elogio" at bounding box center [493, 218] width 6 height 6
radio input "true"
click at [437, 259] on button "Próximo →" at bounding box center [423, 256] width 72 height 22
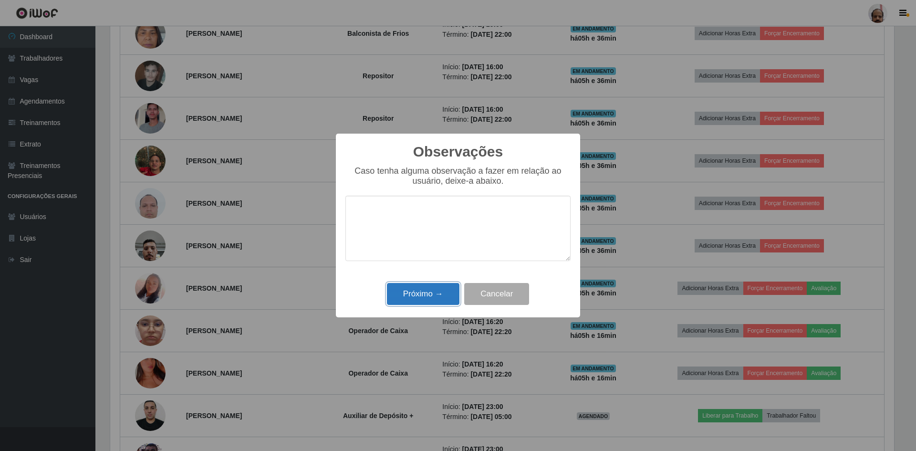
click at [423, 299] on button "Próximo →" at bounding box center [423, 294] width 72 height 22
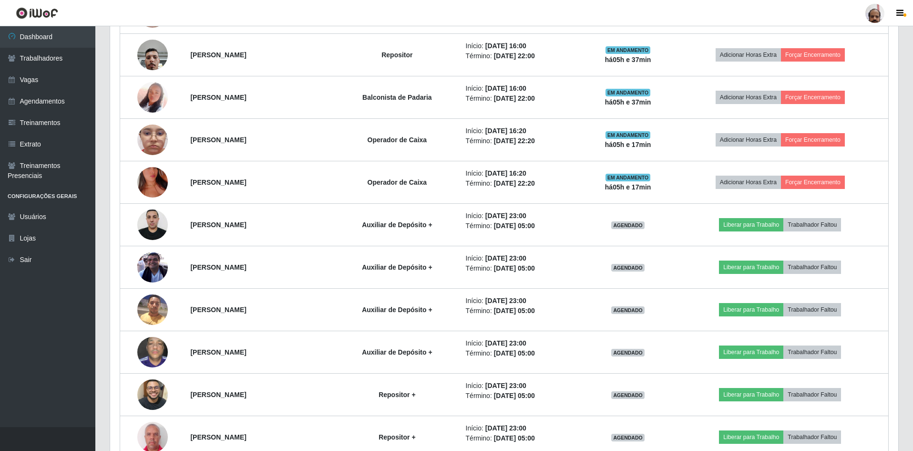
scroll to position [777, 0]
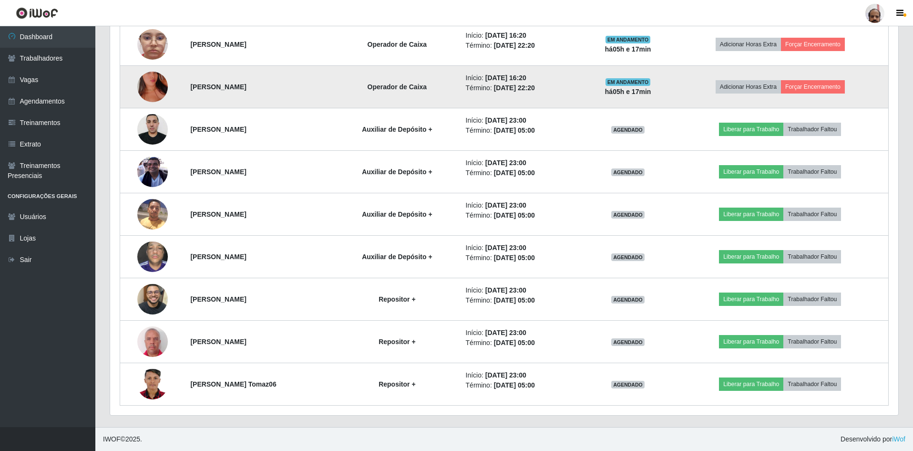
click at [153, 86] on img at bounding box center [152, 87] width 31 height 54
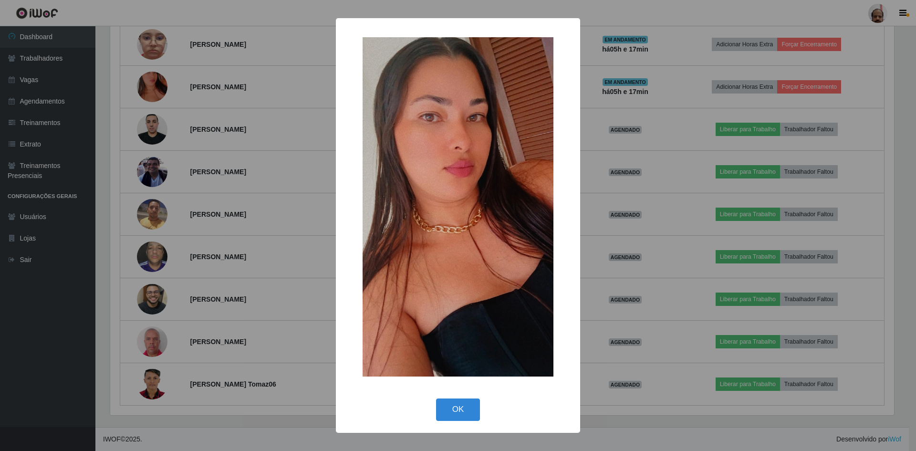
click at [635, 319] on div "× OK Cancel" at bounding box center [458, 225] width 916 height 451
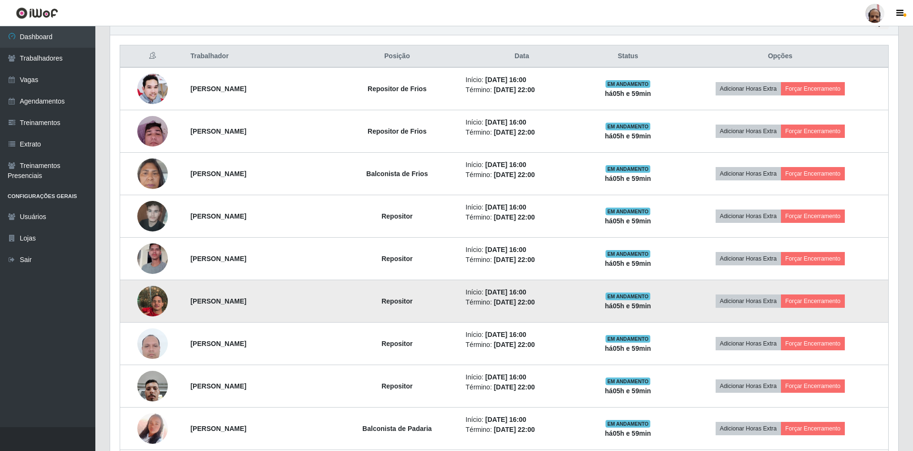
scroll to position [348, 0]
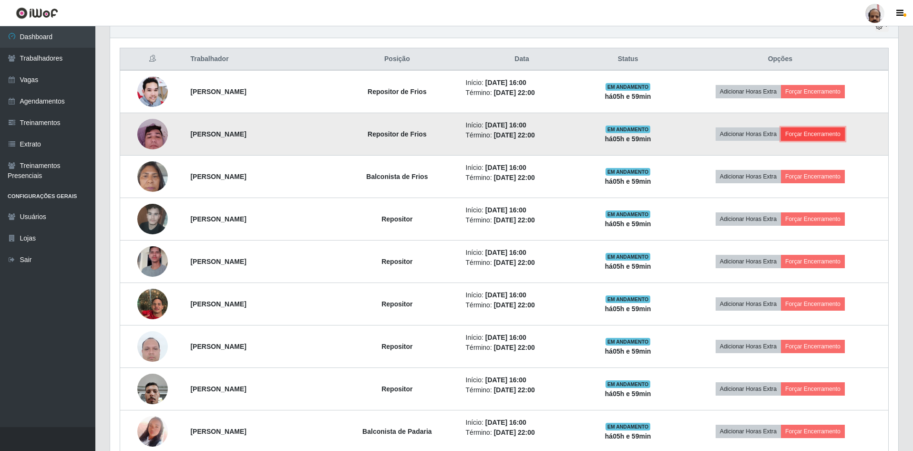
click at [808, 133] on button "Forçar Encerramento" at bounding box center [813, 133] width 64 height 13
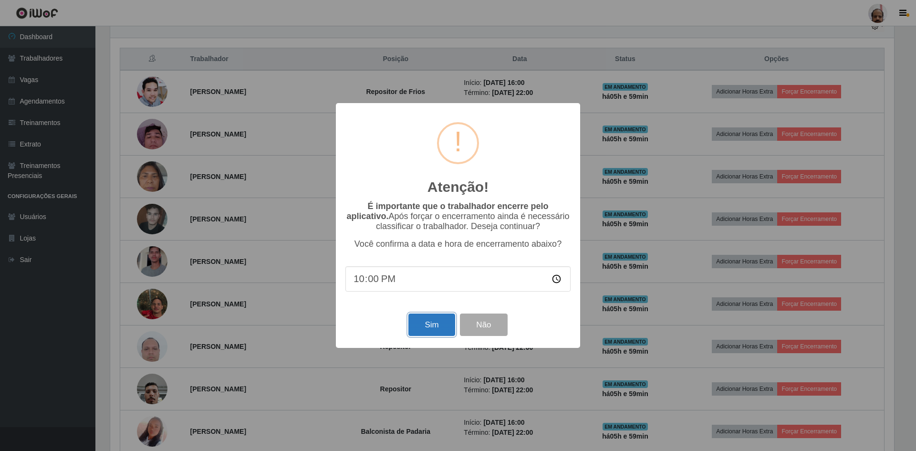
click at [435, 331] on button "Sim" at bounding box center [431, 324] width 46 height 22
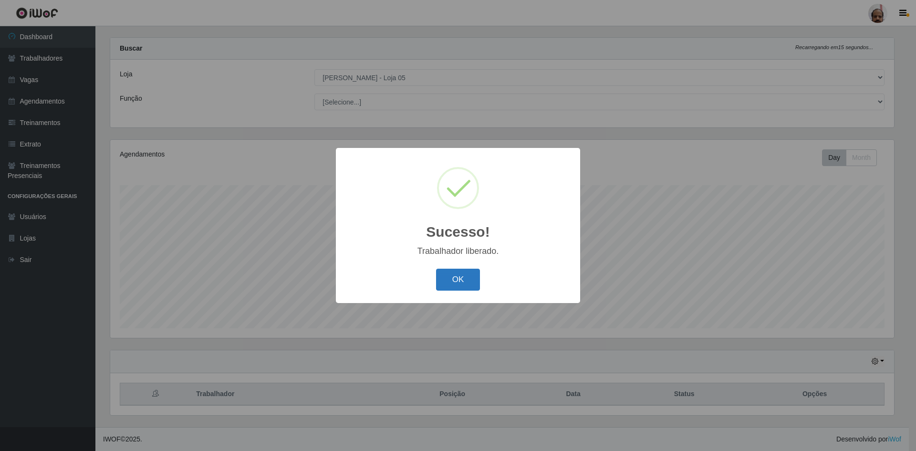
click at [454, 283] on button "OK" at bounding box center [458, 279] width 44 height 22
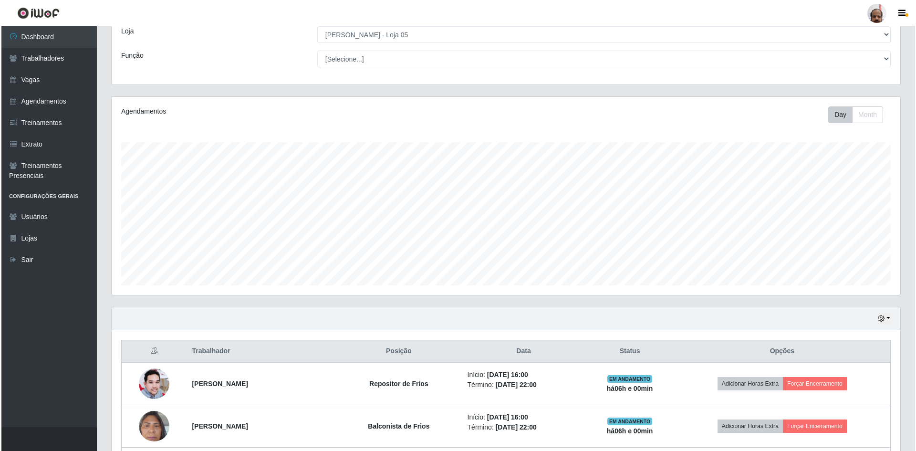
scroll to position [108, 0]
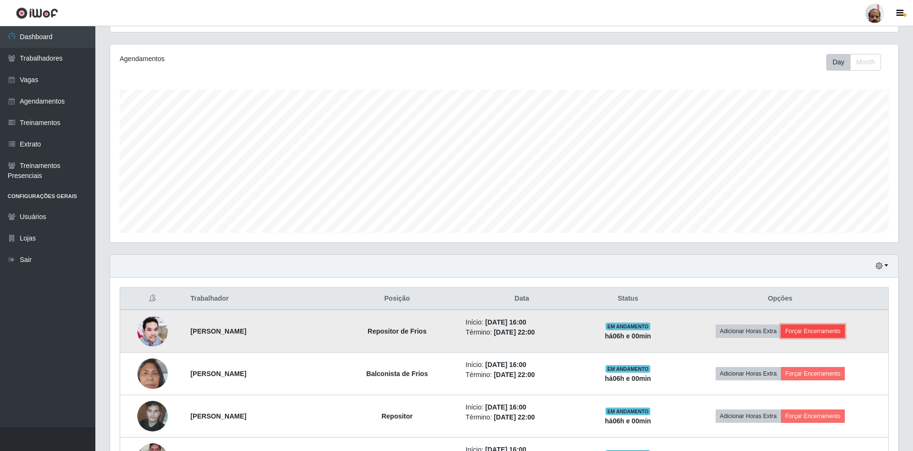
click at [817, 330] on button "Forçar Encerramento" at bounding box center [813, 330] width 64 height 13
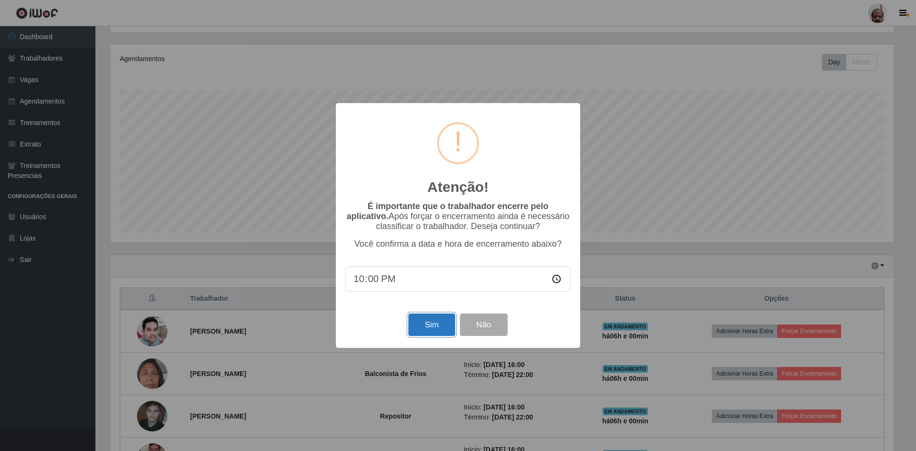
click at [445, 326] on button "Sim" at bounding box center [431, 324] width 46 height 22
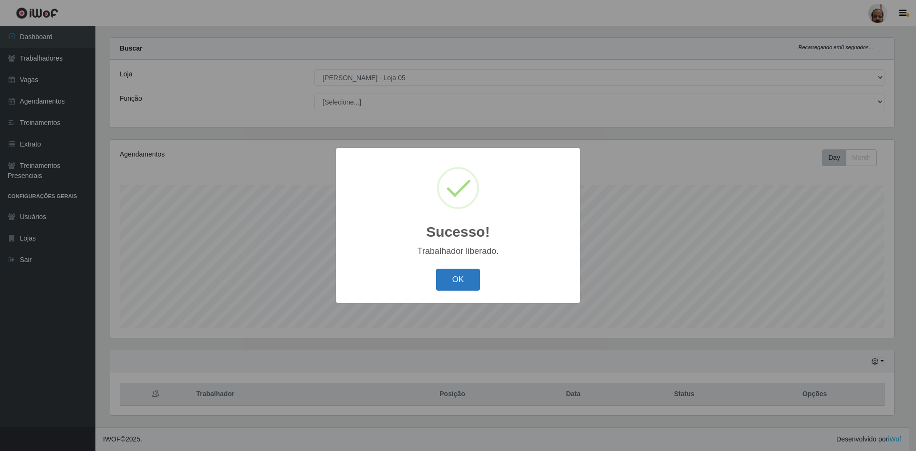
click at [471, 281] on button "OK" at bounding box center [458, 279] width 44 height 22
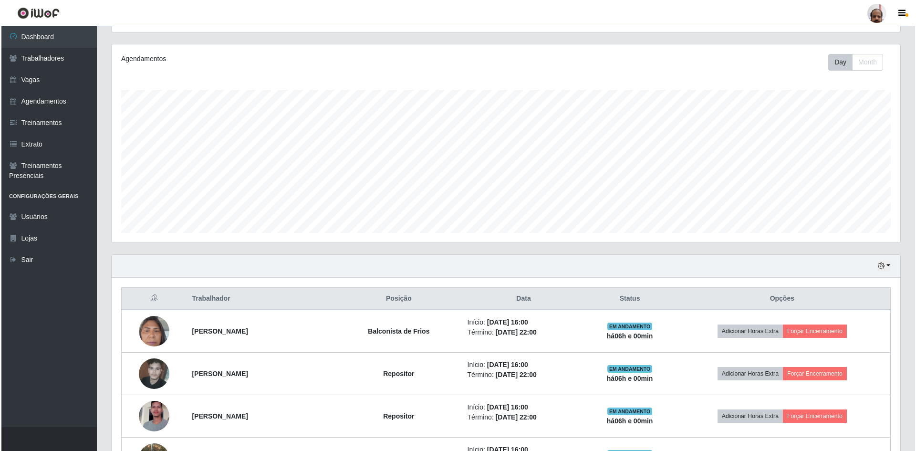
scroll to position [204, 0]
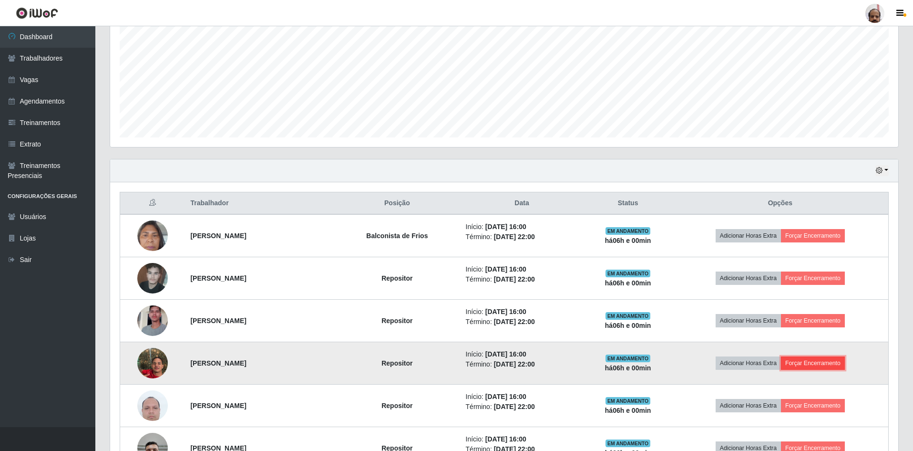
click at [831, 366] on button "Forçar Encerramento" at bounding box center [813, 362] width 64 height 13
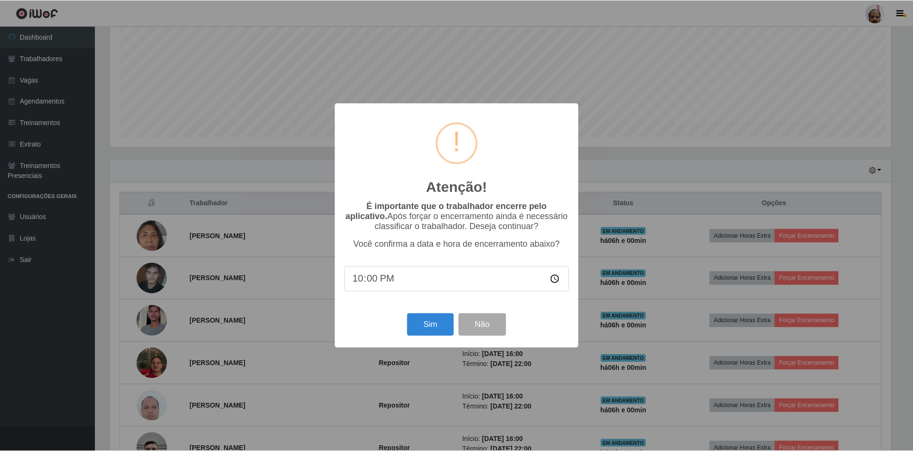
scroll to position [198, 784]
click at [426, 330] on button "Sim" at bounding box center [431, 324] width 46 height 22
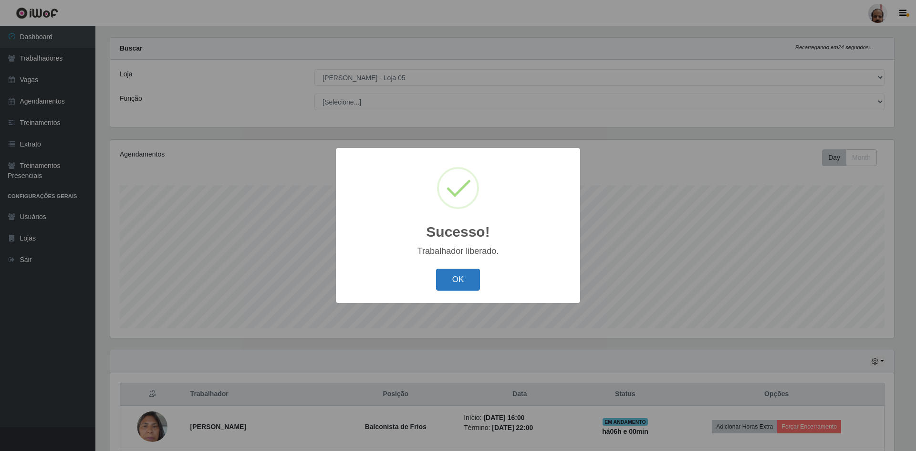
click at [468, 283] on button "OK" at bounding box center [458, 279] width 44 height 22
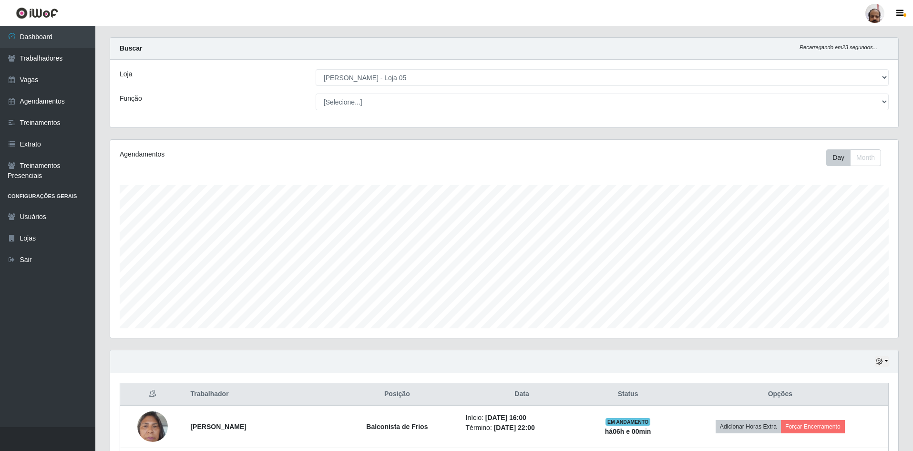
scroll to position [476696, 476106]
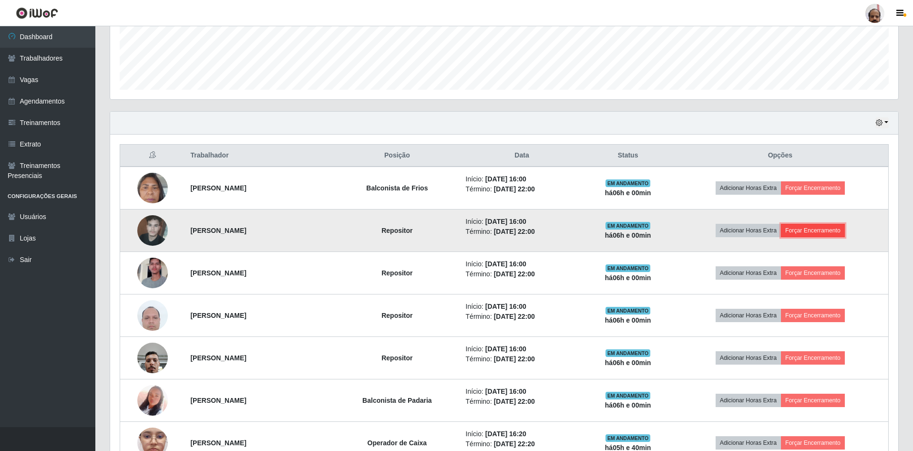
click at [834, 228] on button "Forçar Encerramento" at bounding box center [813, 230] width 64 height 13
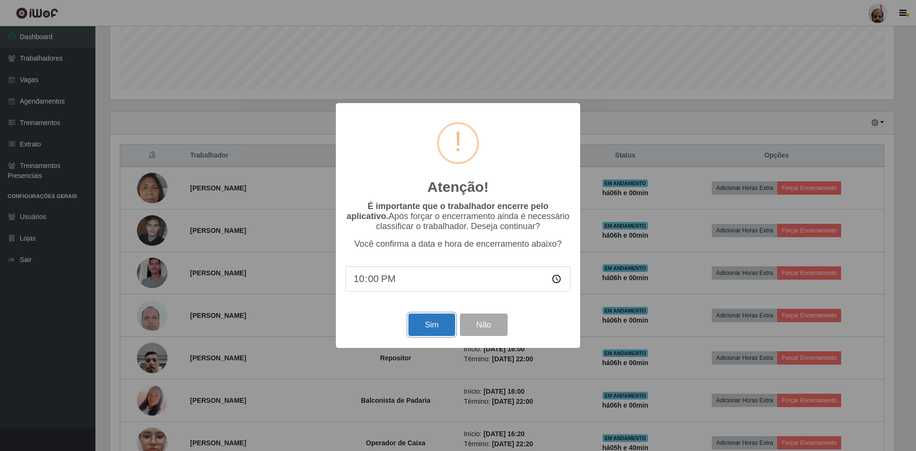
click at [429, 320] on button "Sim" at bounding box center [431, 324] width 46 height 22
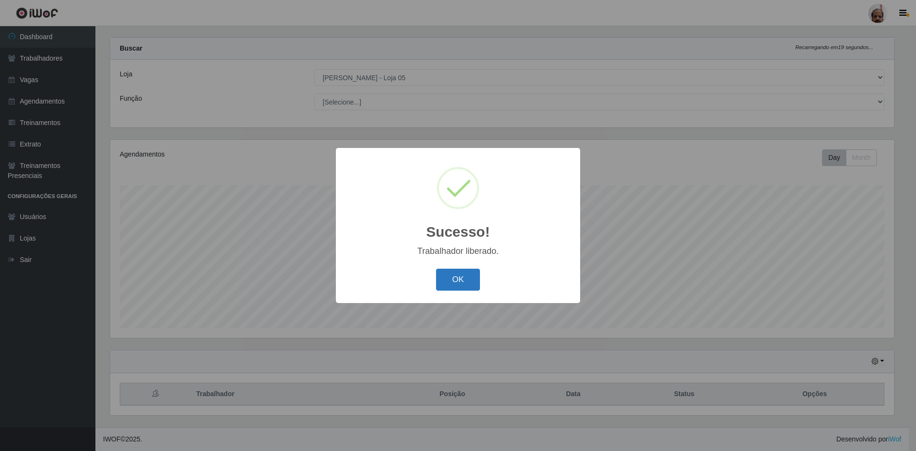
click at [454, 278] on button "OK" at bounding box center [458, 279] width 44 height 22
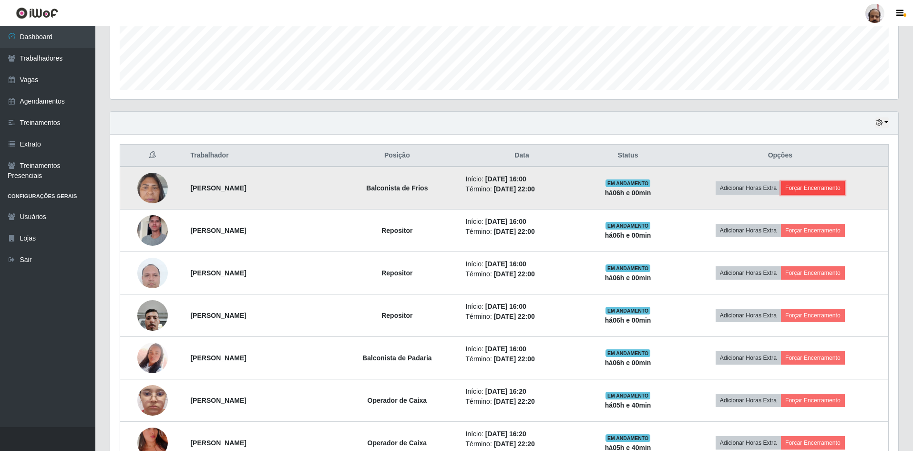
click at [825, 187] on button "Forçar Encerramento" at bounding box center [813, 187] width 64 height 13
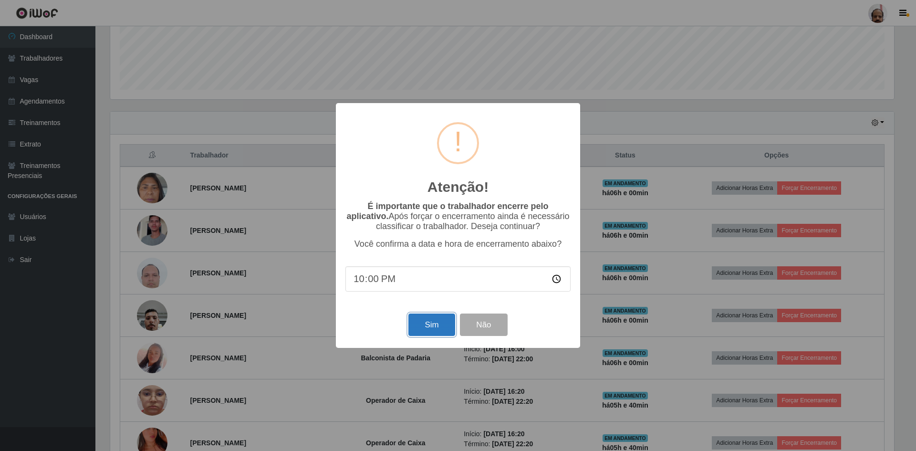
click at [429, 331] on button "Sim" at bounding box center [431, 324] width 46 height 22
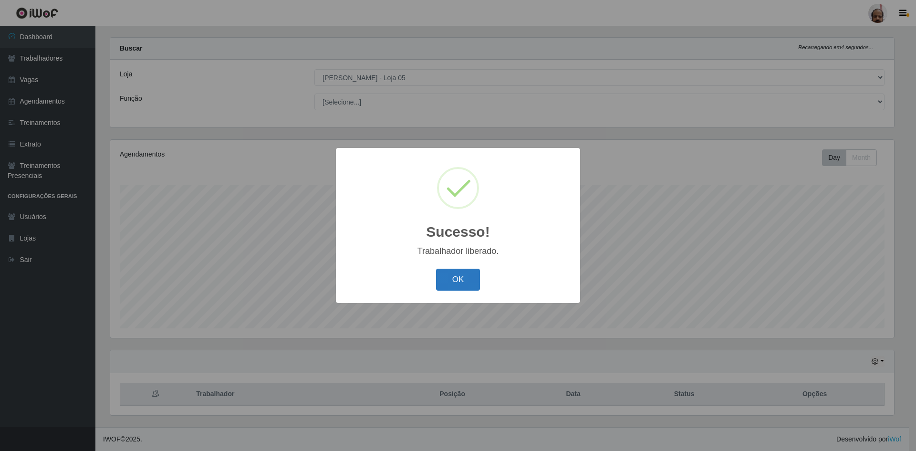
click at [464, 284] on button "OK" at bounding box center [458, 279] width 44 height 22
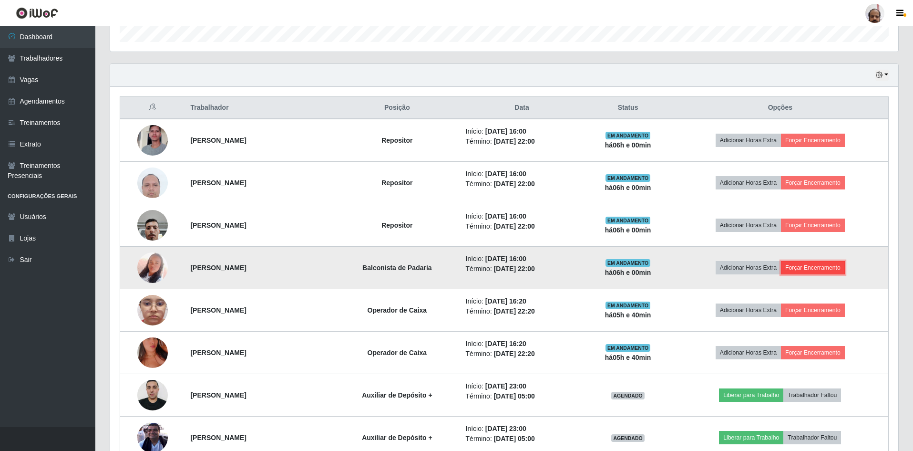
click at [807, 267] on button "Forçar Encerramento" at bounding box center [813, 267] width 64 height 13
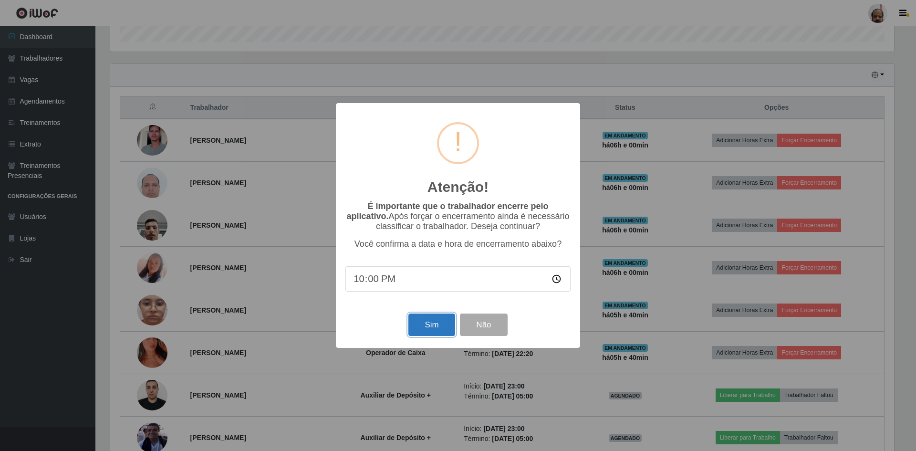
click at [434, 332] on button "Sim" at bounding box center [431, 324] width 46 height 22
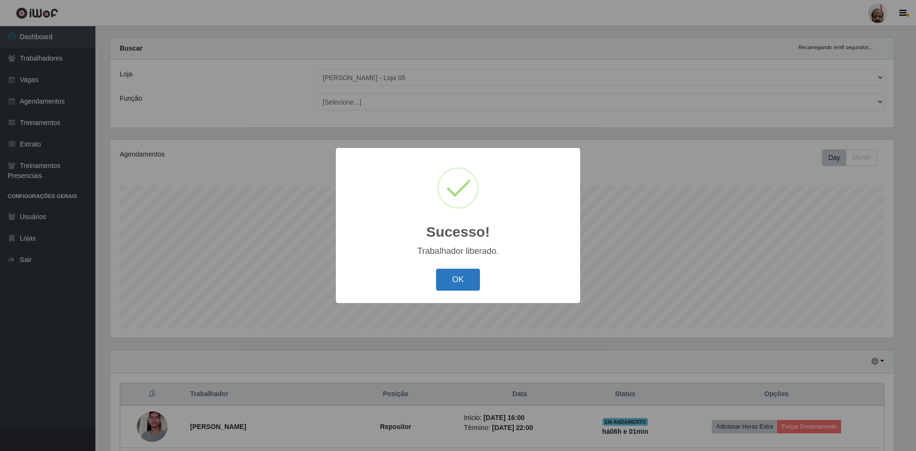
click at [457, 277] on button "OK" at bounding box center [458, 279] width 44 height 22
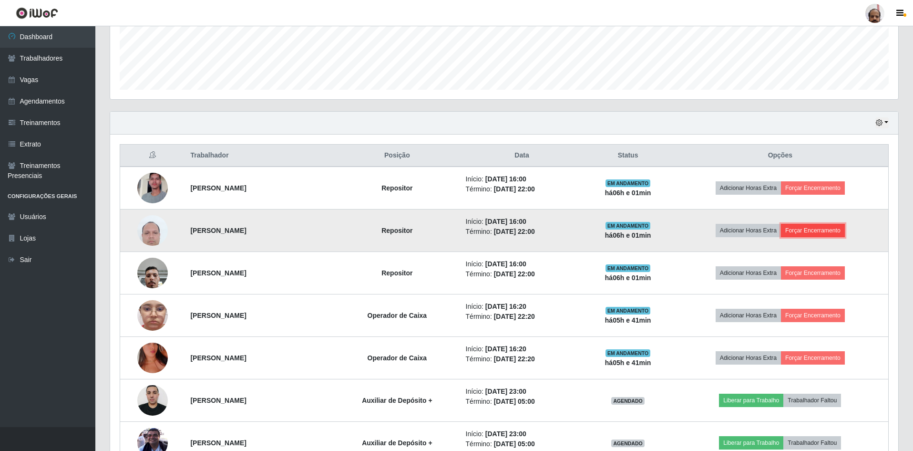
click at [845, 228] on button "Forçar Encerramento" at bounding box center [813, 230] width 64 height 13
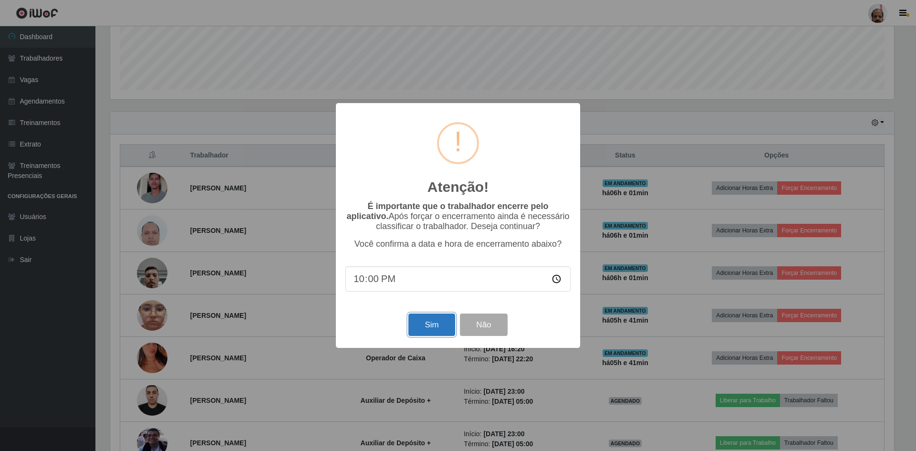
click at [434, 321] on button "Sim" at bounding box center [431, 324] width 46 height 22
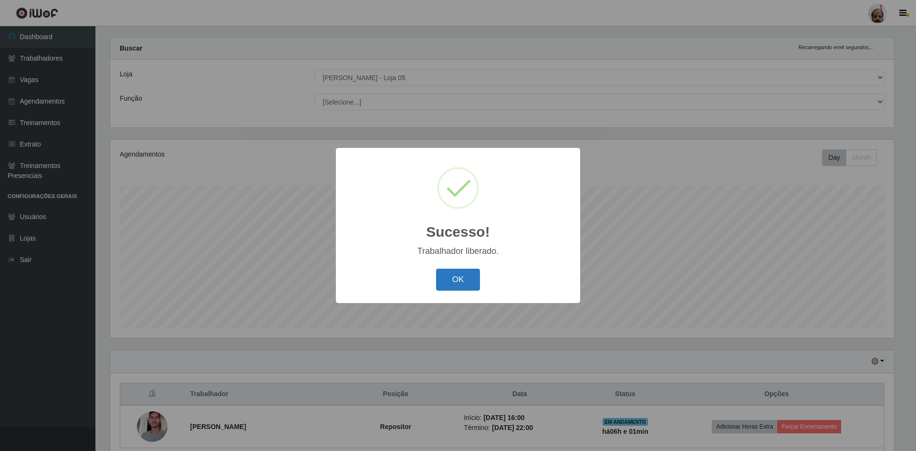
click at [454, 273] on button "OK" at bounding box center [458, 279] width 44 height 22
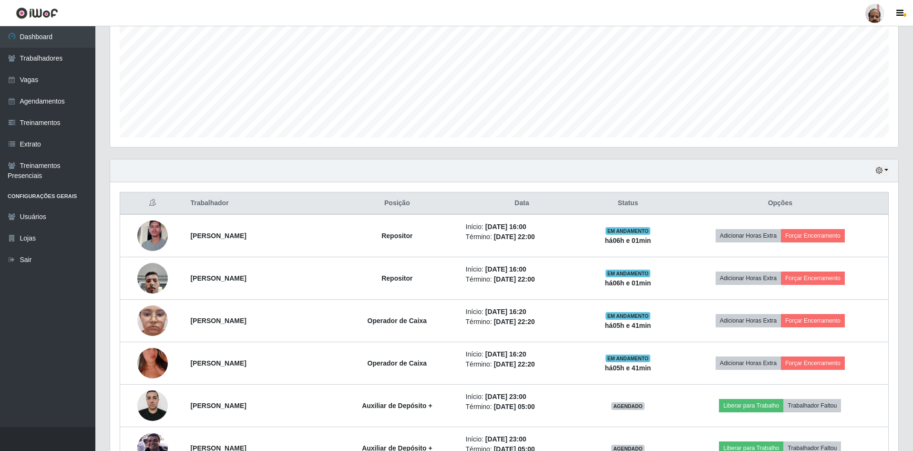
scroll to position [251, 0]
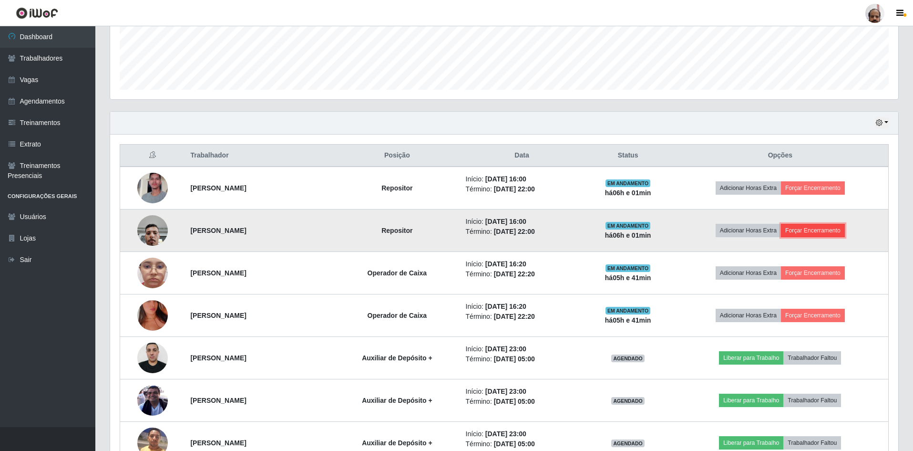
click at [833, 233] on button "Forçar Encerramento" at bounding box center [813, 230] width 64 height 13
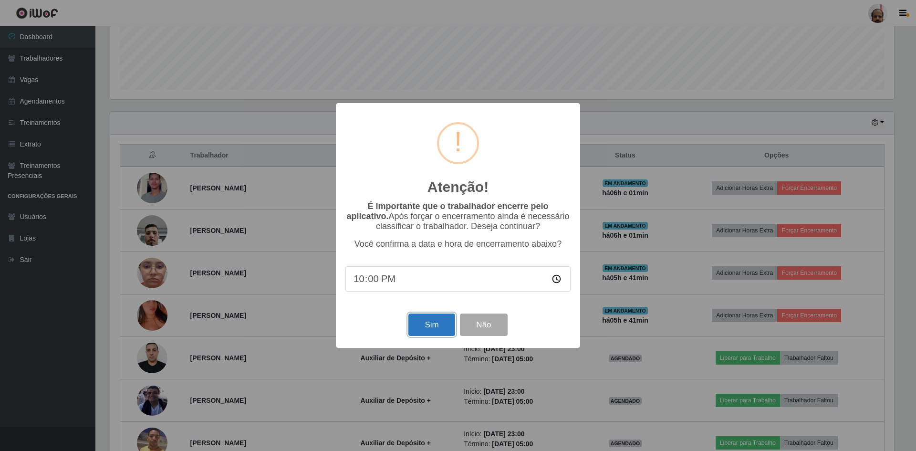
click at [428, 334] on button "Sim" at bounding box center [431, 324] width 46 height 22
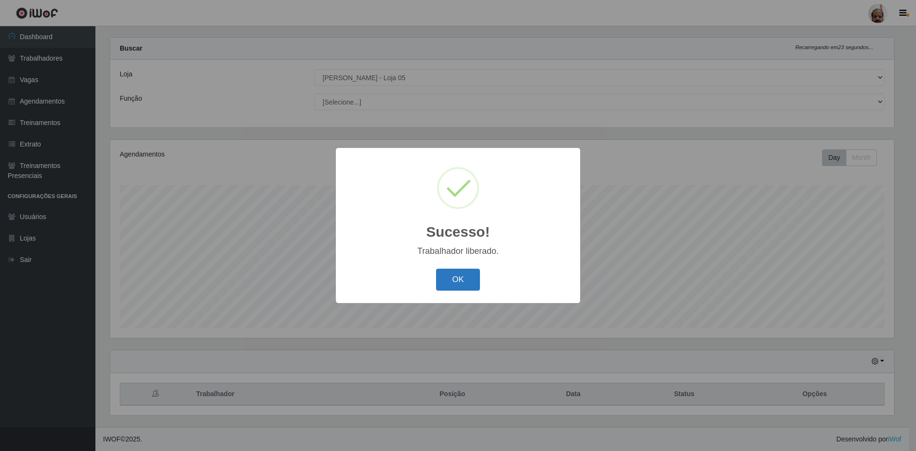
click at [458, 282] on button "OK" at bounding box center [458, 279] width 44 height 22
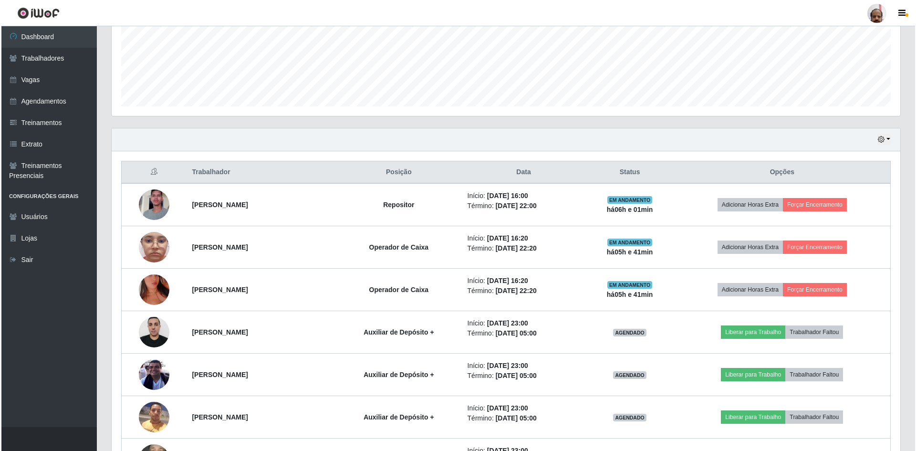
scroll to position [251, 0]
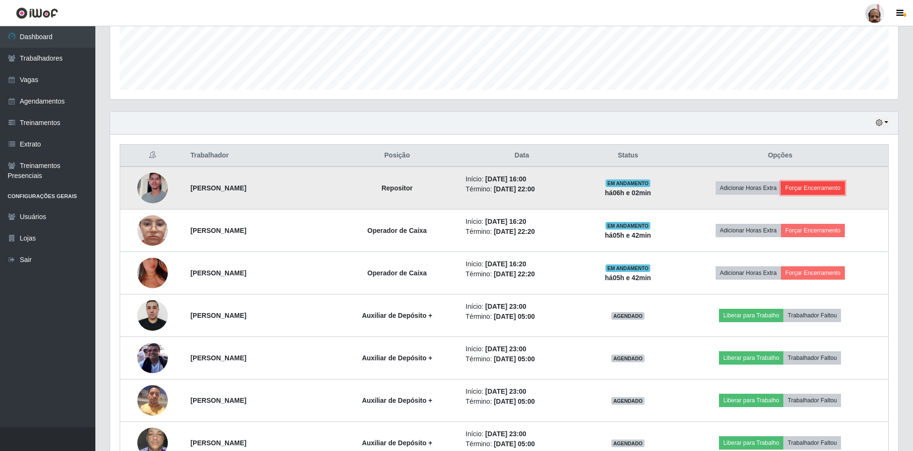
click at [822, 191] on button "Forçar Encerramento" at bounding box center [813, 187] width 64 height 13
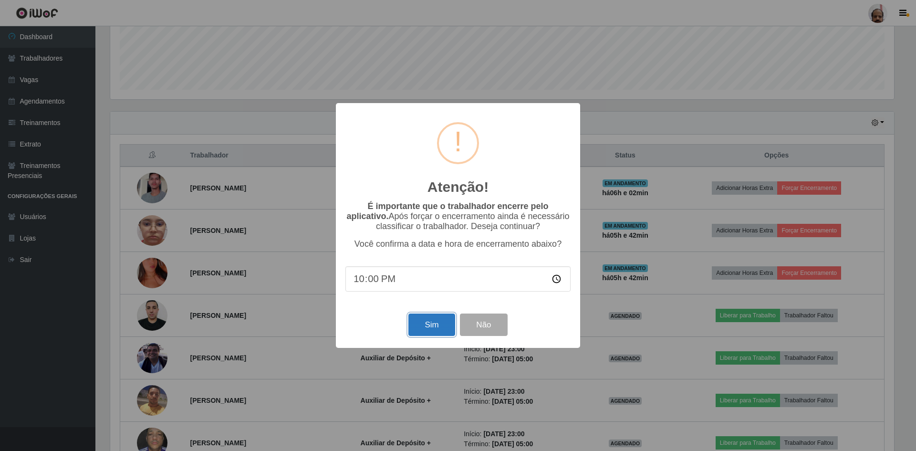
click at [421, 321] on button "Sim" at bounding box center [431, 324] width 46 height 22
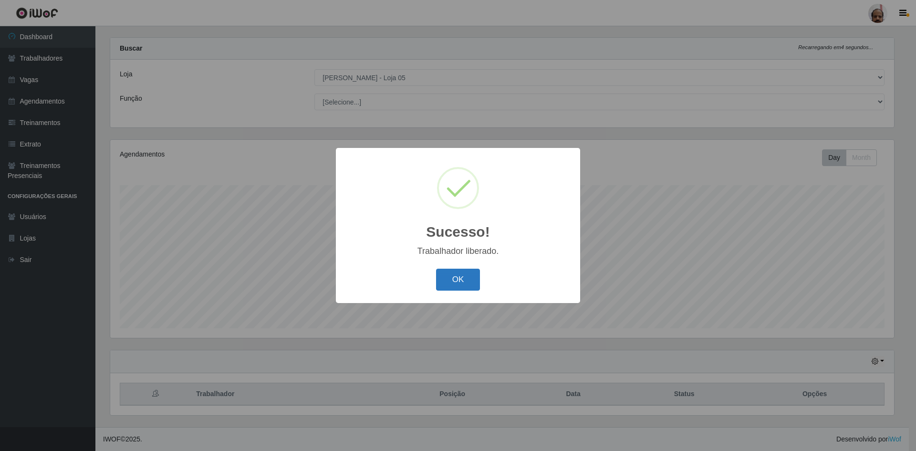
click at [461, 289] on button "OK" at bounding box center [458, 279] width 44 height 22
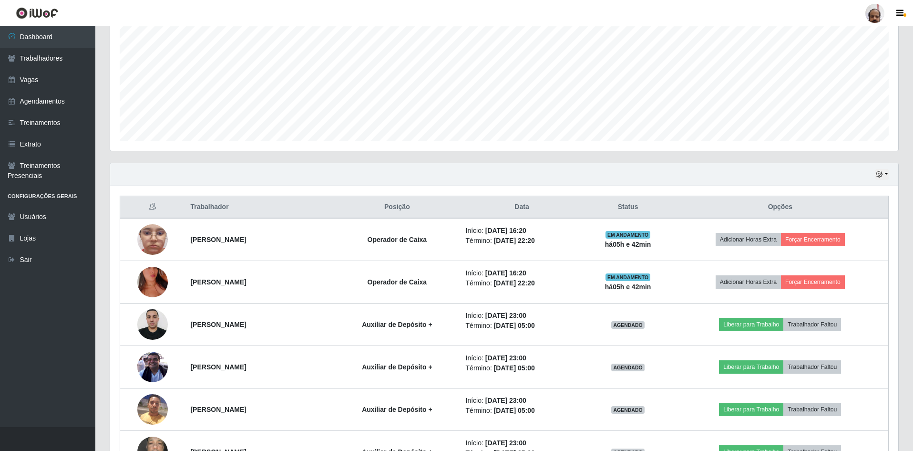
scroll to position [251, 0]
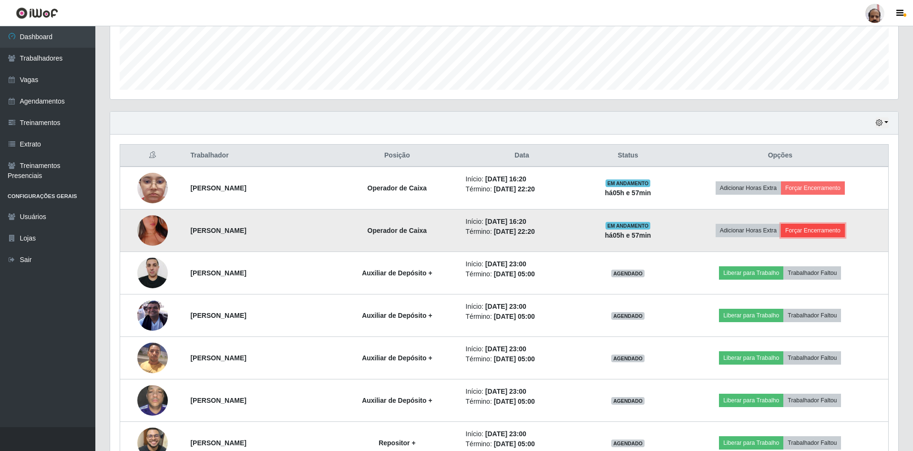
click at [807, 229] on button "Forçar Encerramento" at bounding box center [813, 230] width 64 height 13
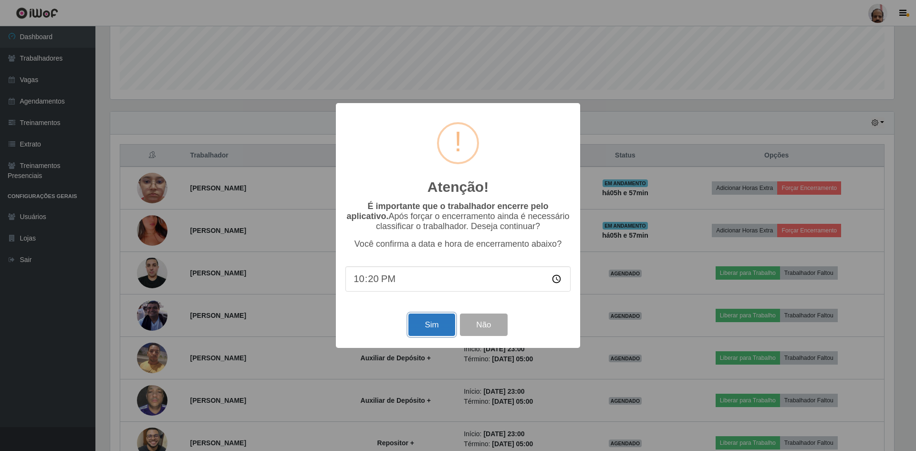
click at [423, 319] on button "Sim" at bounding box center [431, 324] width 46 height 22
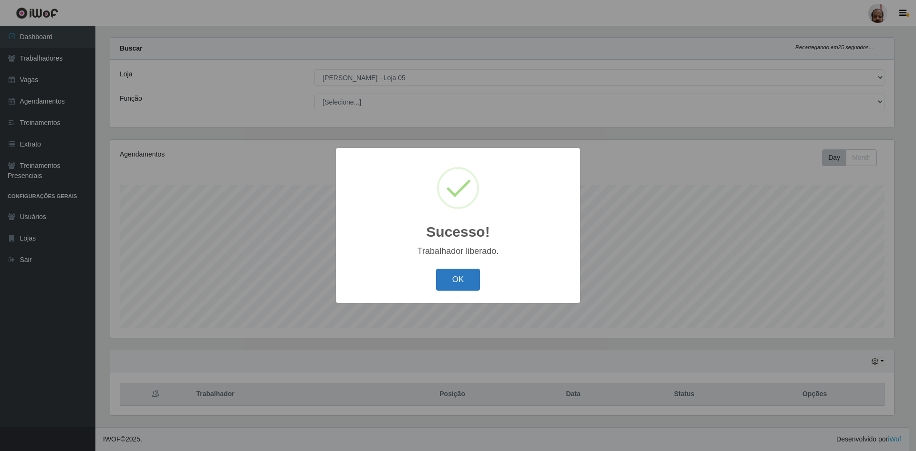
click at [453, 282] on button "OK" at bounding box center [458, 279] width 44 height 22
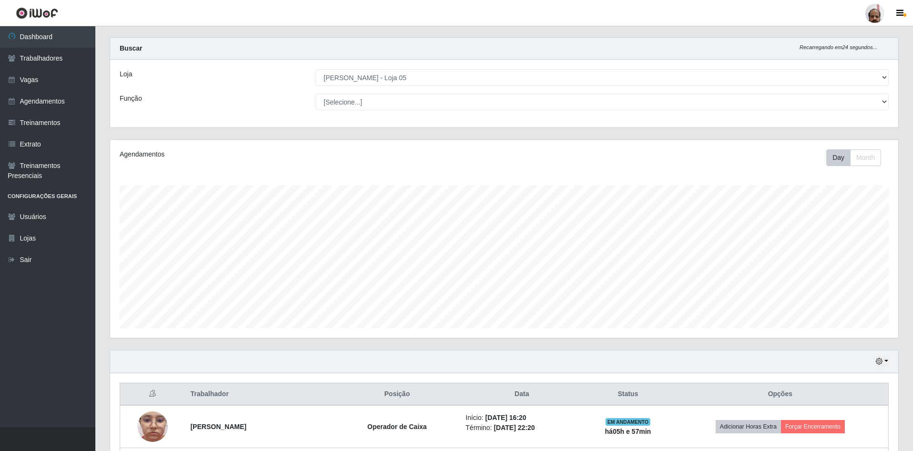
scroll to position [61, 0]
